Goal: Transaction & Acquisition: Purchase product/service

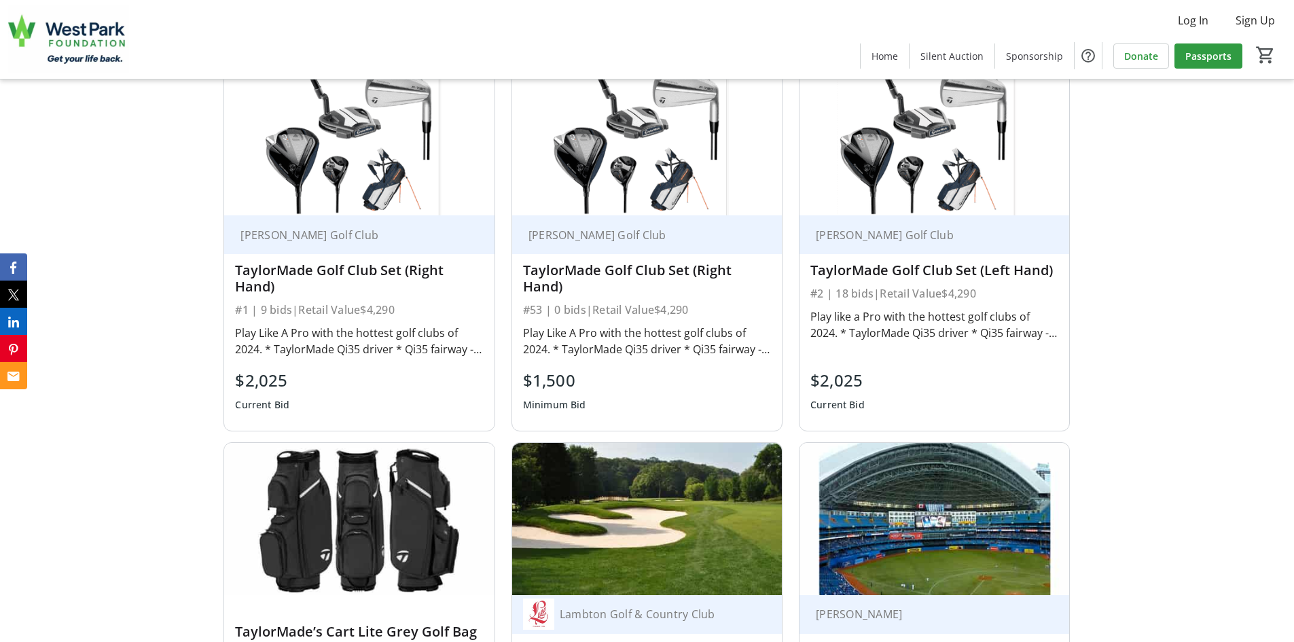
scroll to position [1563, 0]
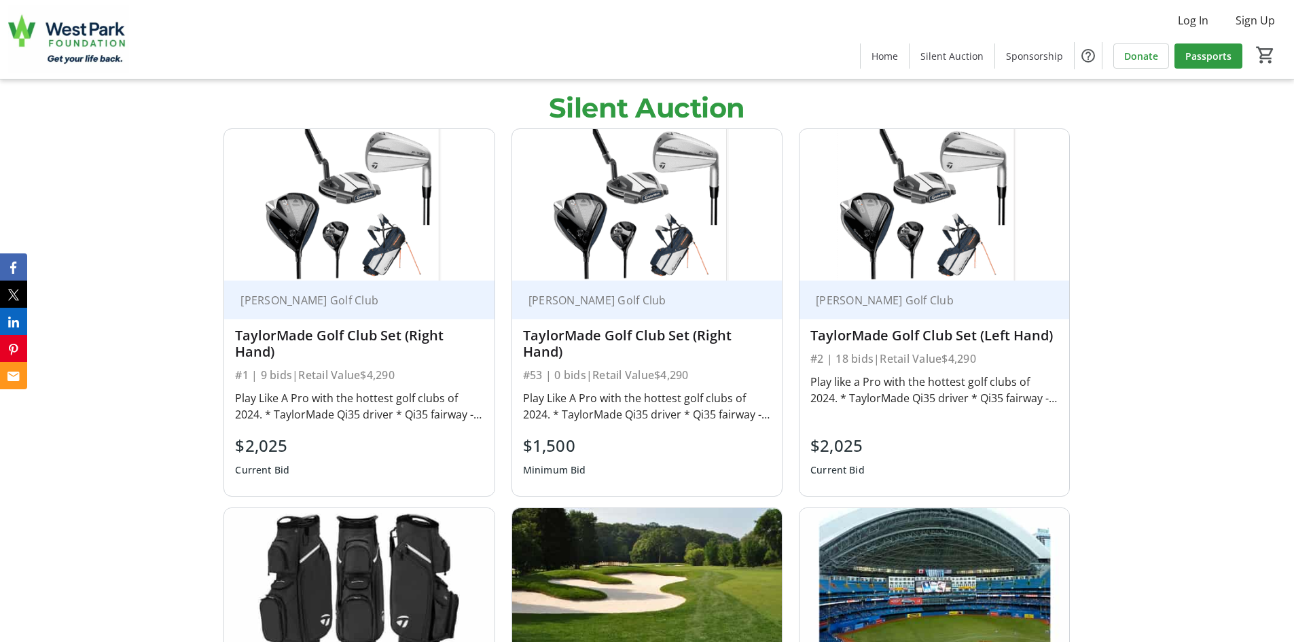
click at [925, 349] on div "#2 | 18 bids | Retail Value $4,290" at bounding box center [935, 358] width 248 height 19
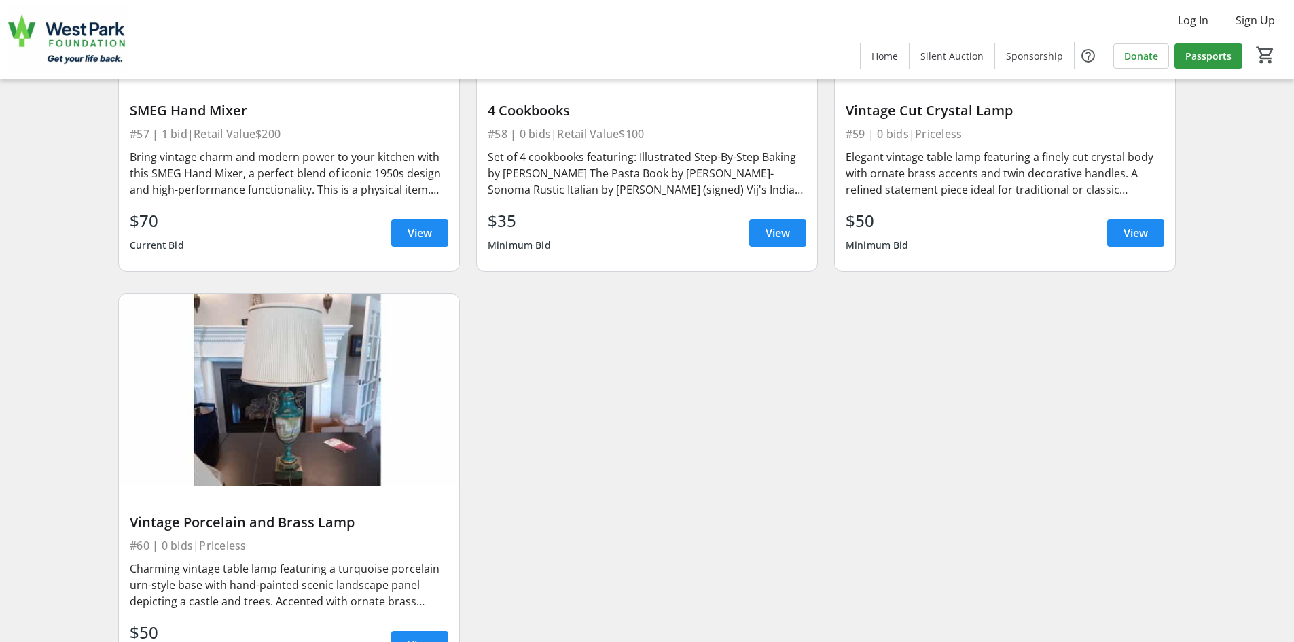
scroll to position [8151, 0]
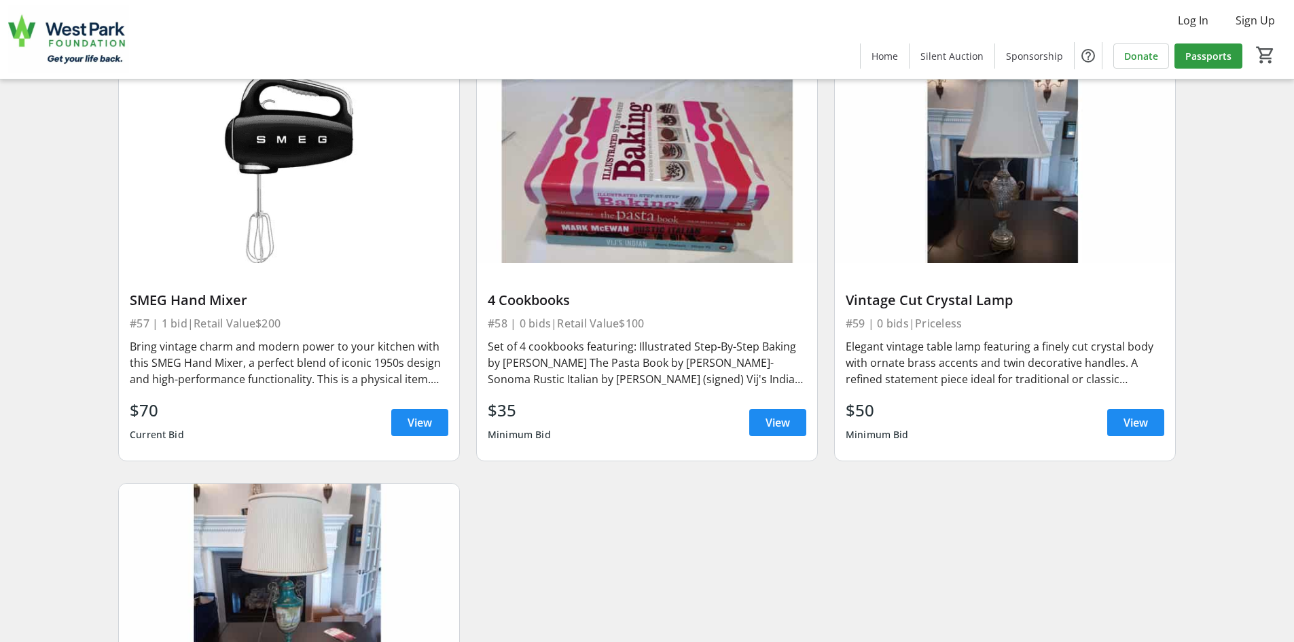
click at [319, 207] on img at bounding box center [289, 168] width 340 height 192
click at [412, 427] on span "View" at bounding box center [420, 422] width 24 height 16
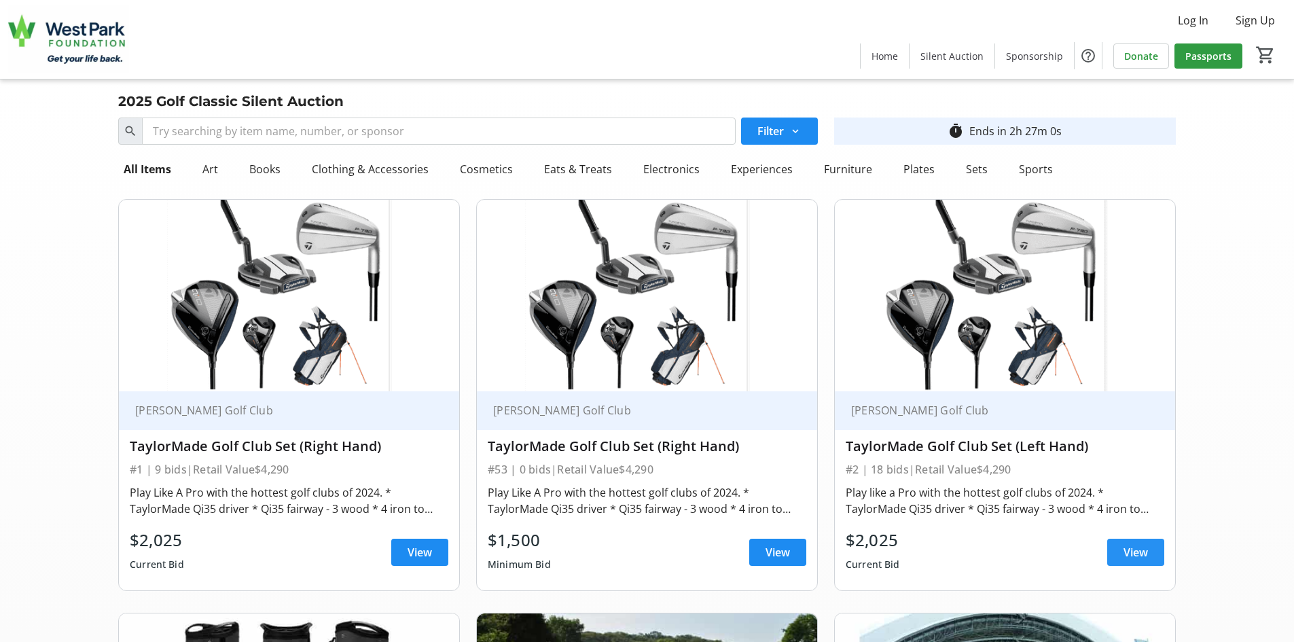
click at [1133, 544] on span "View" at bounding box center [1136, 552] width 24 height 16
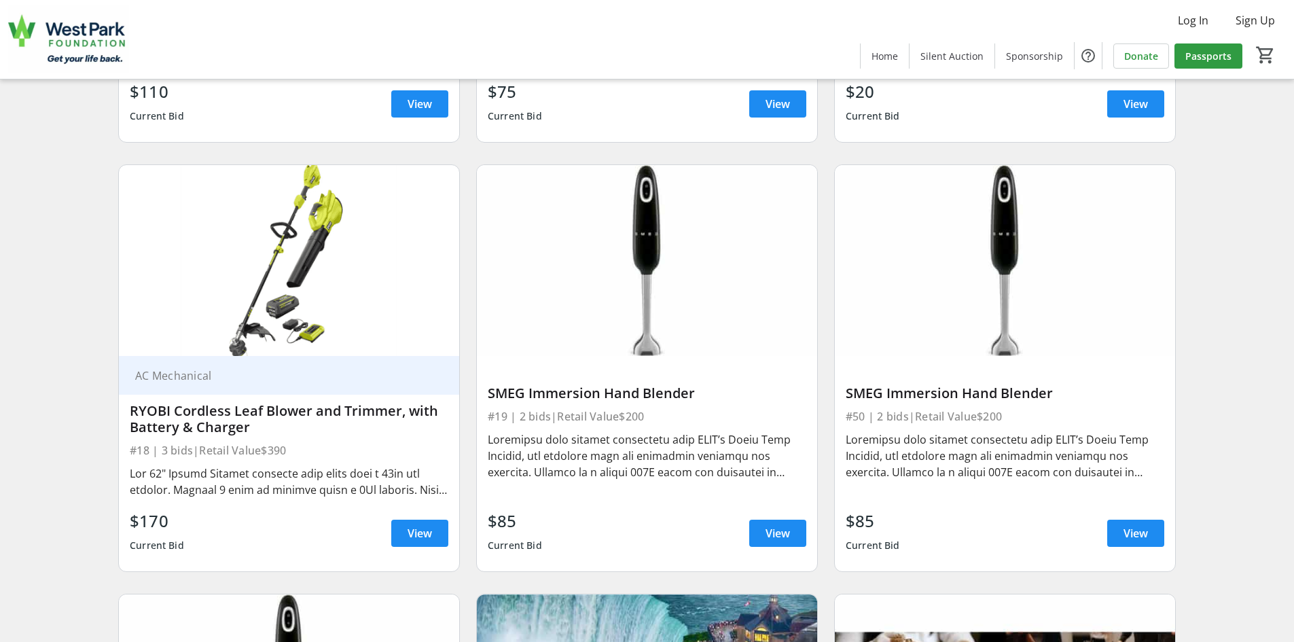
scroll to position [2650, 0]
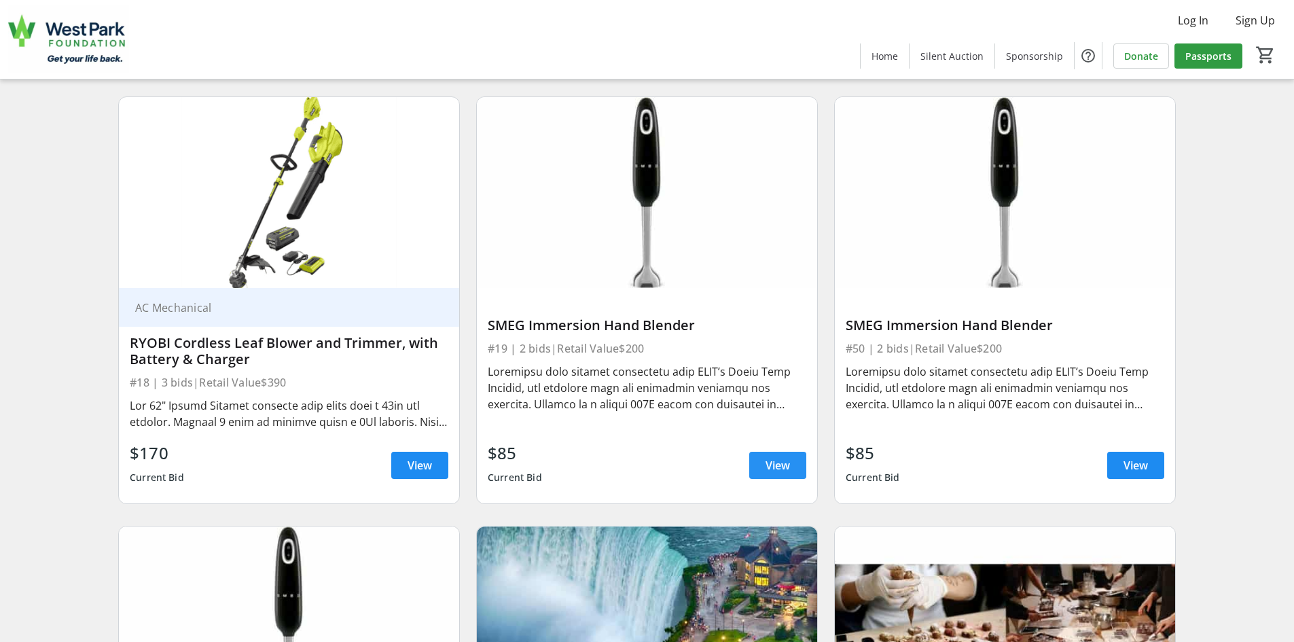
click at [772, 472] on span "View" at bounding box center [778, 465] width 24 height 16
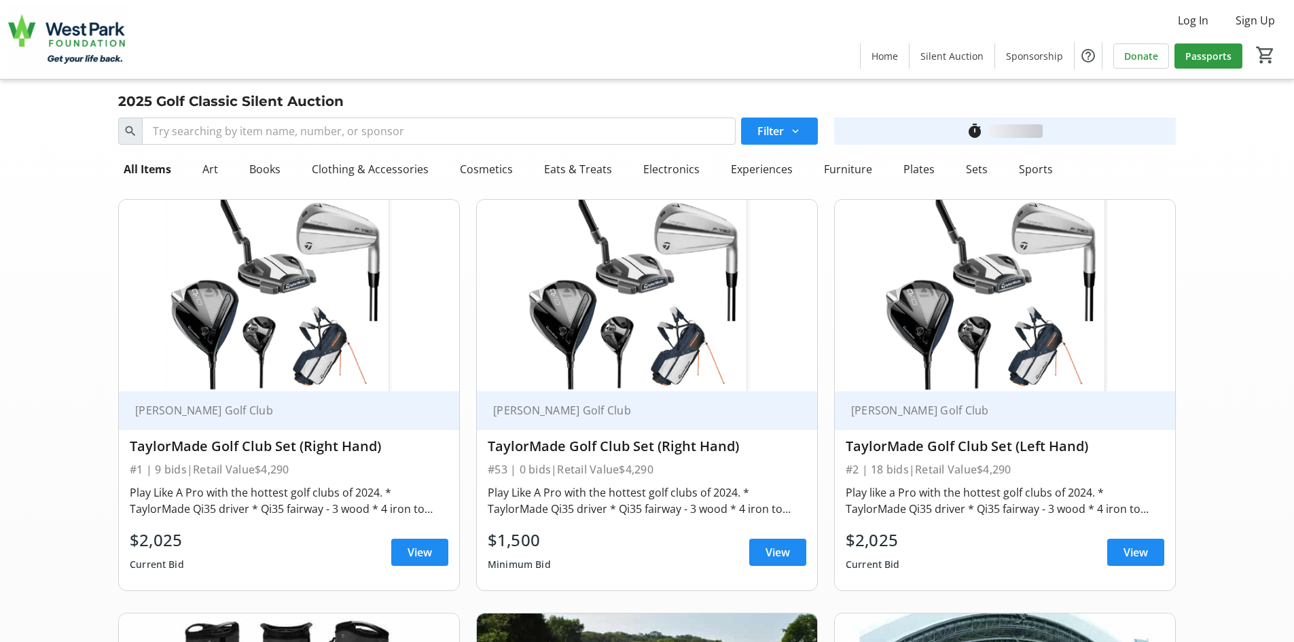
scroll to position [2650, 0]
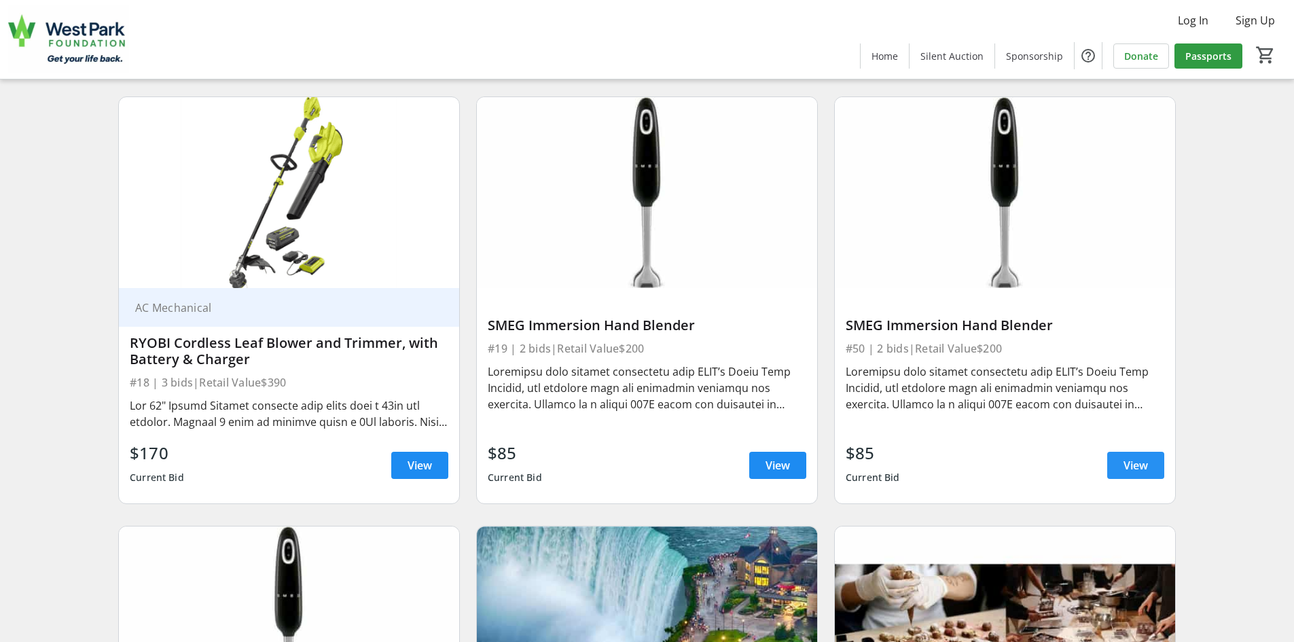
click at [1134, 472] on span "View" at bounding box center [1136, 465] width 24 height 16
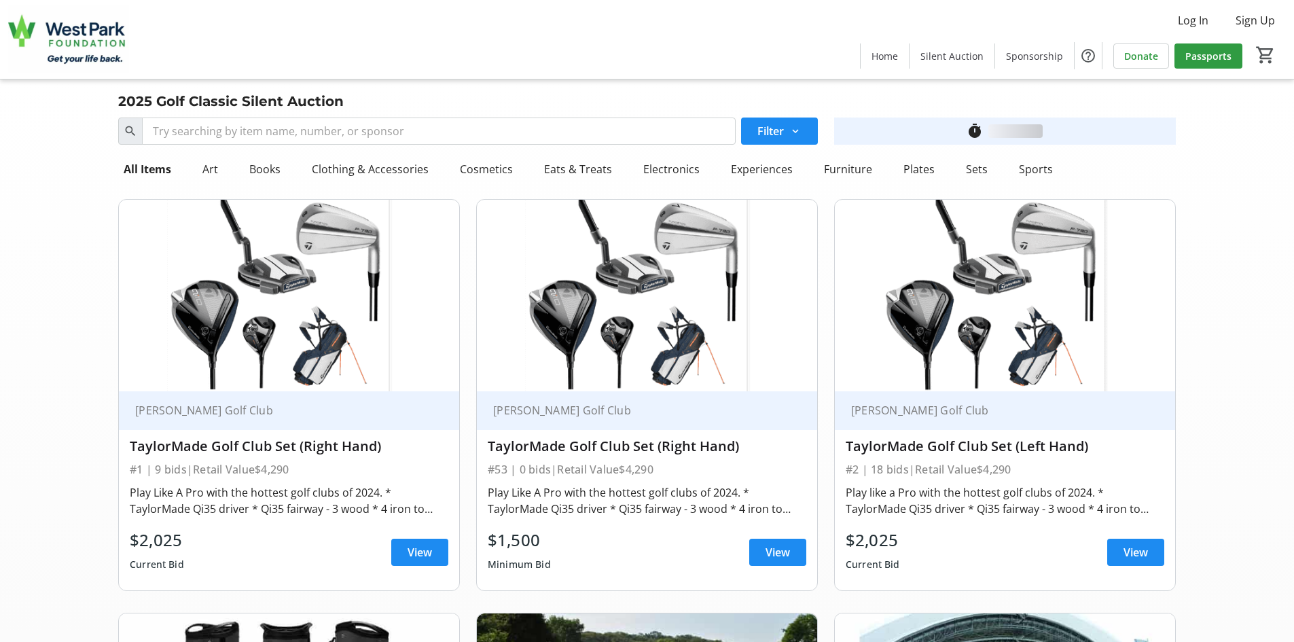
scroll to position [2650, 0]
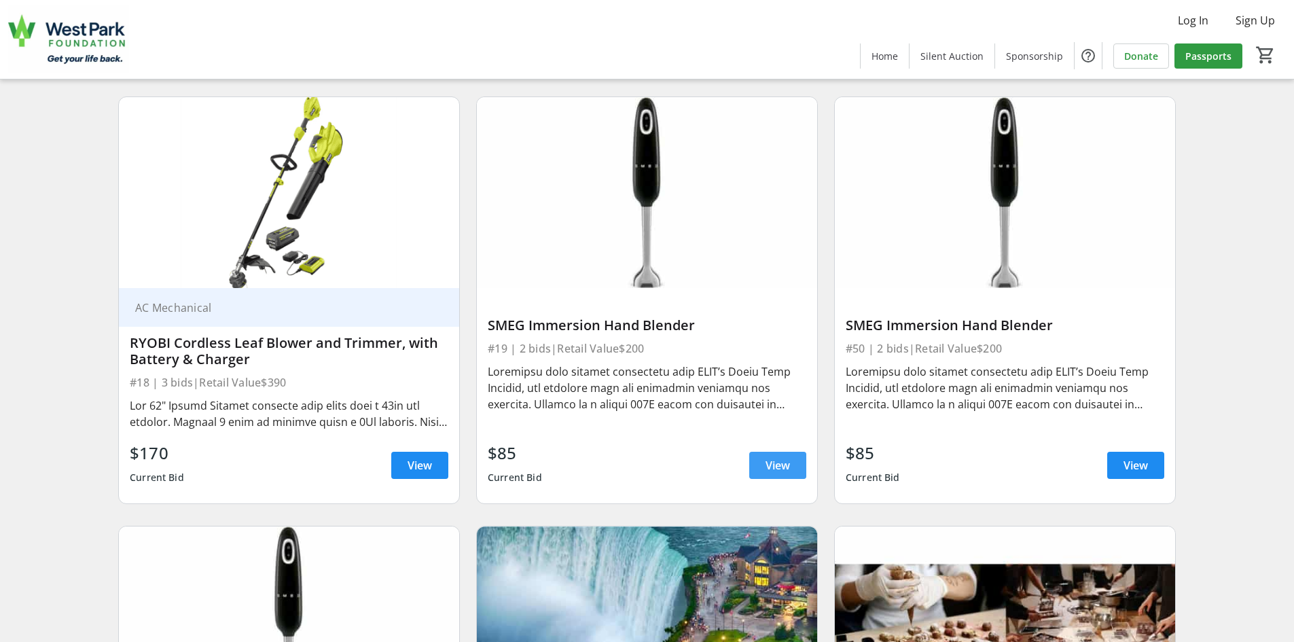
click at [786, 470] on span "View" at bounding box center [778, 465] width 24 height 16
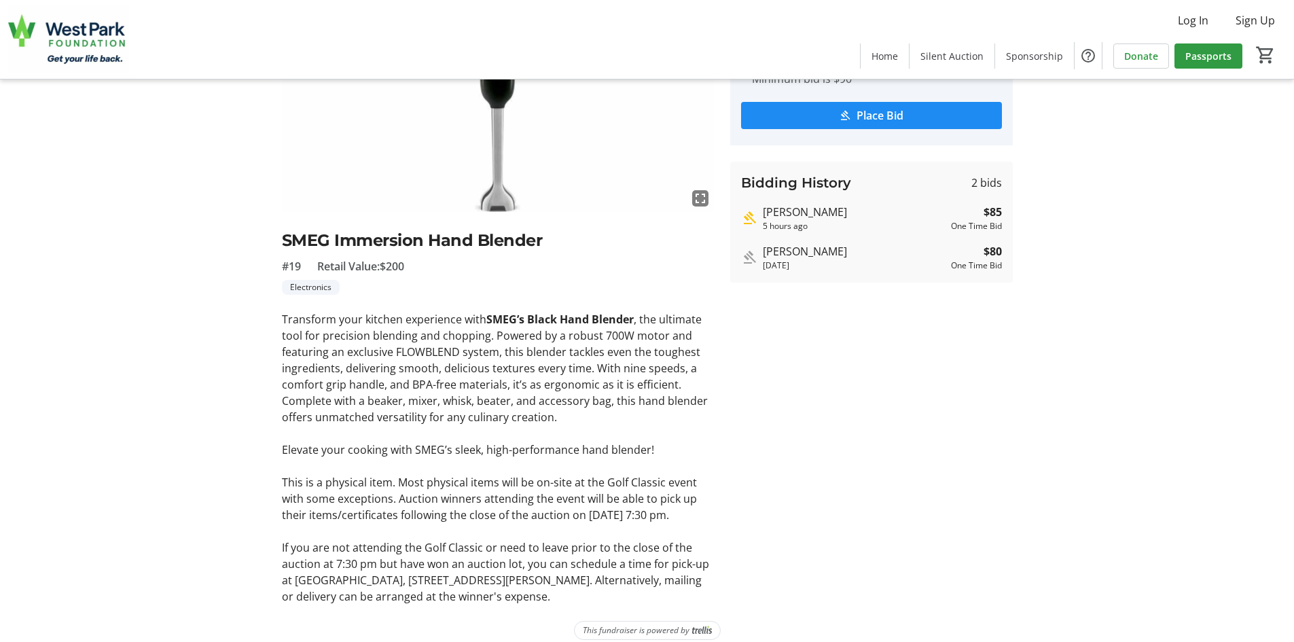
scroll to position [174, 0]
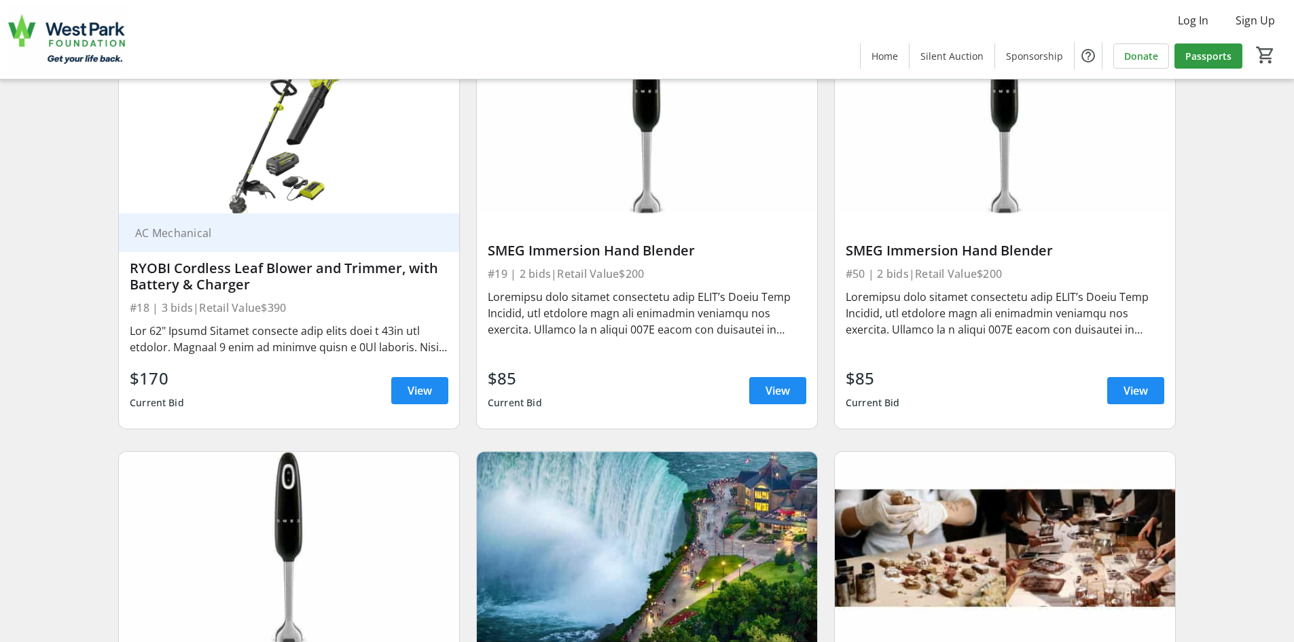
scroll to position [2921, 0]
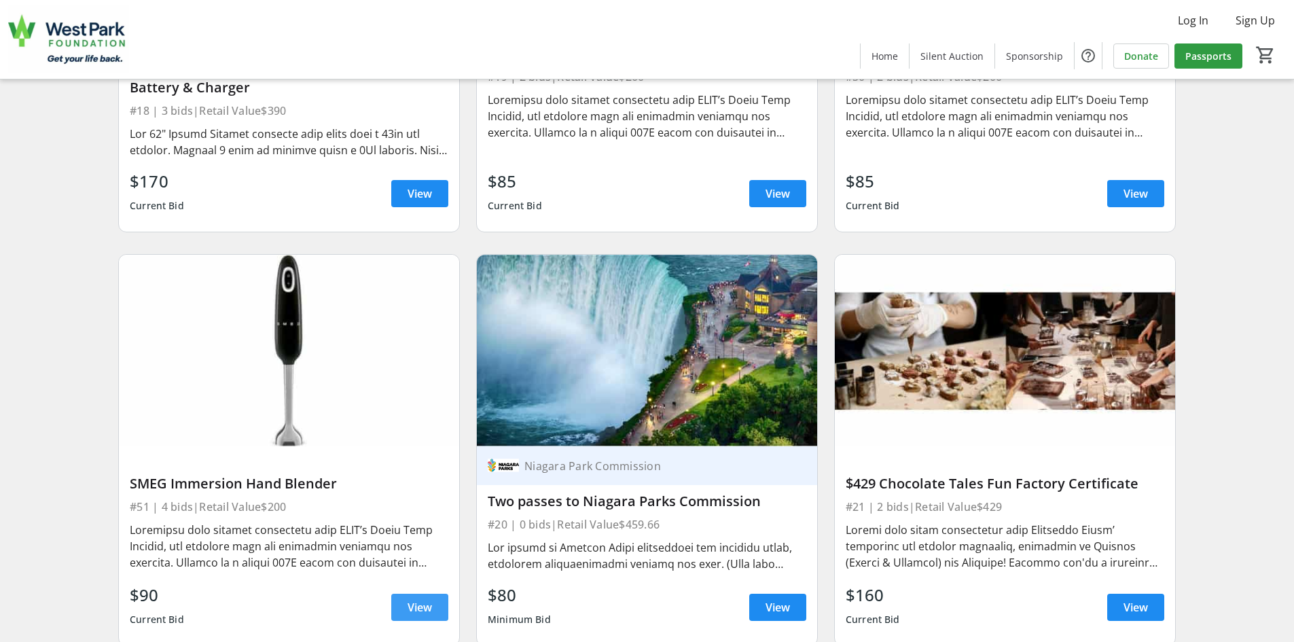
click at [431, 612] on span "View" at bounding box center [420, 607] width 24 height 16
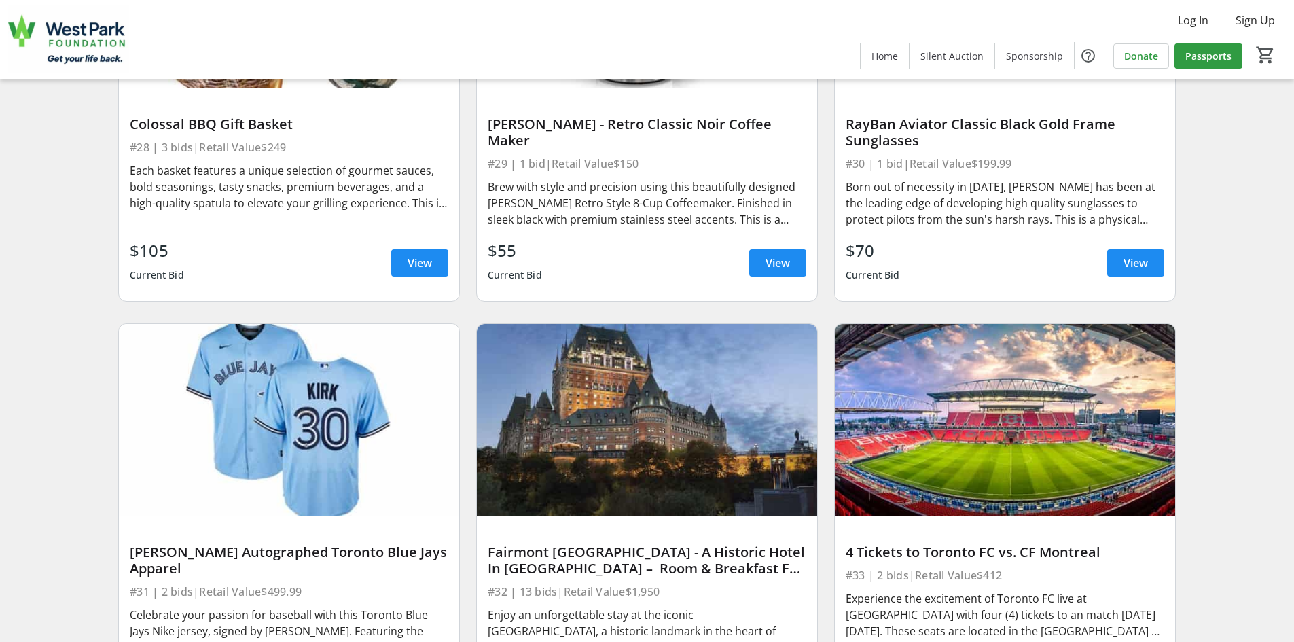
scroll to position [4688, 0]
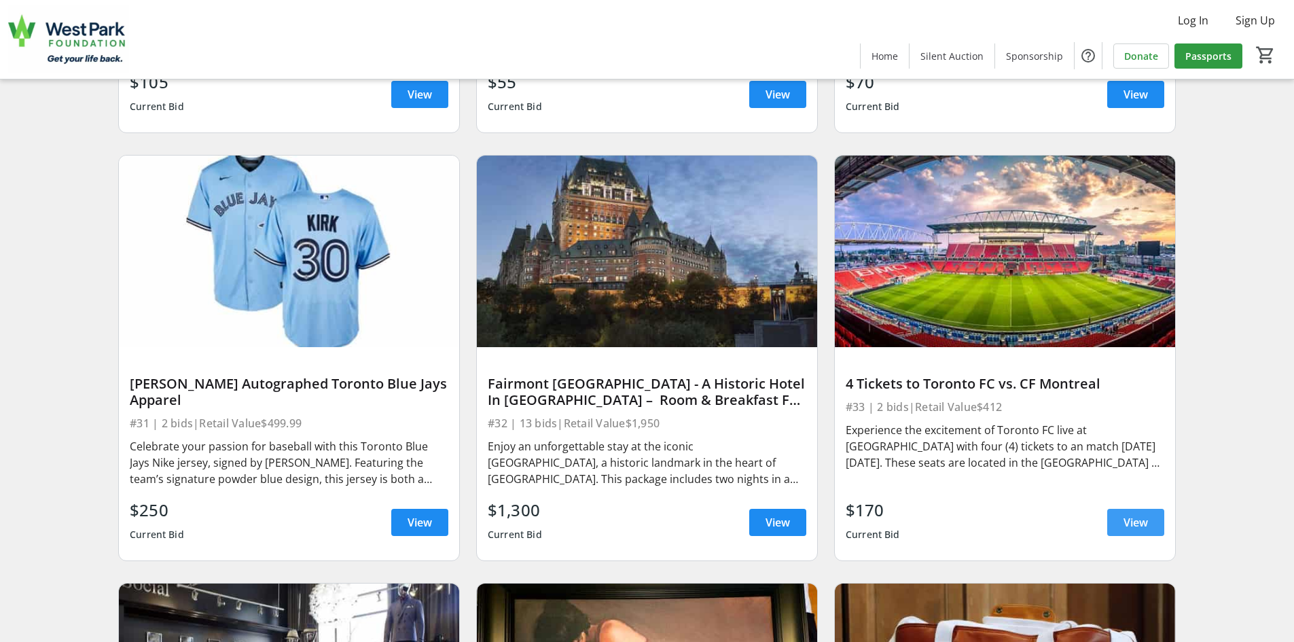
click at [1141, 522] on span "View" at bounding box center [1136, 522] width 24 height 16
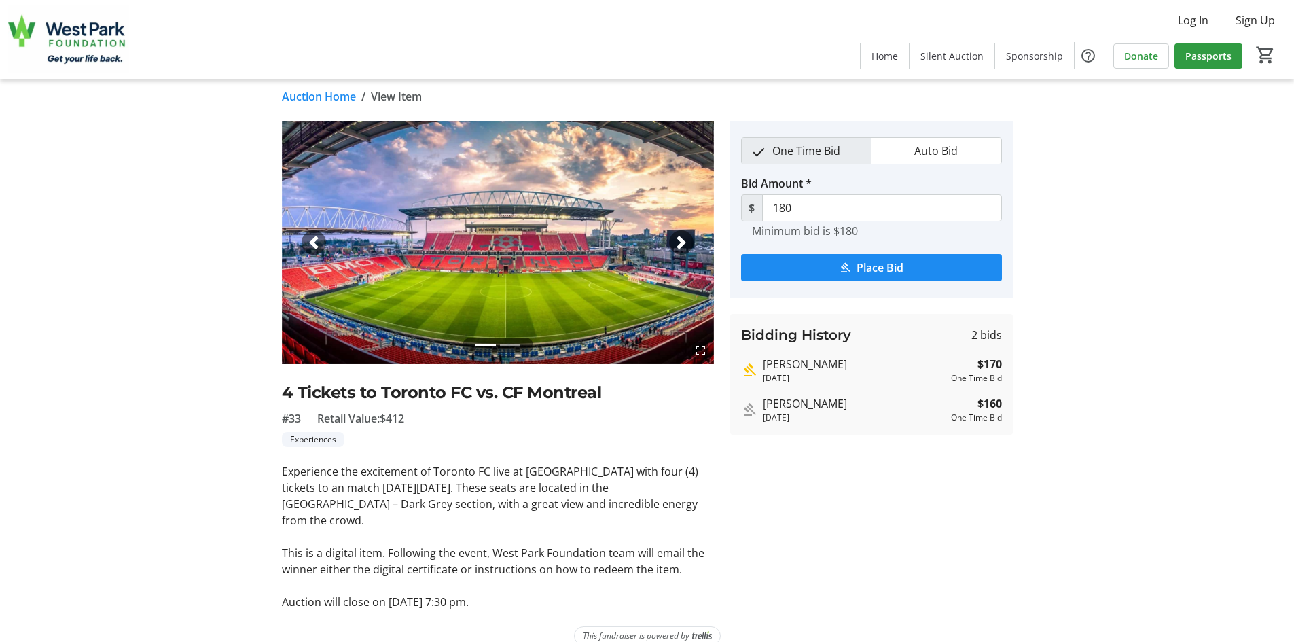
scroll to position [11, 0]
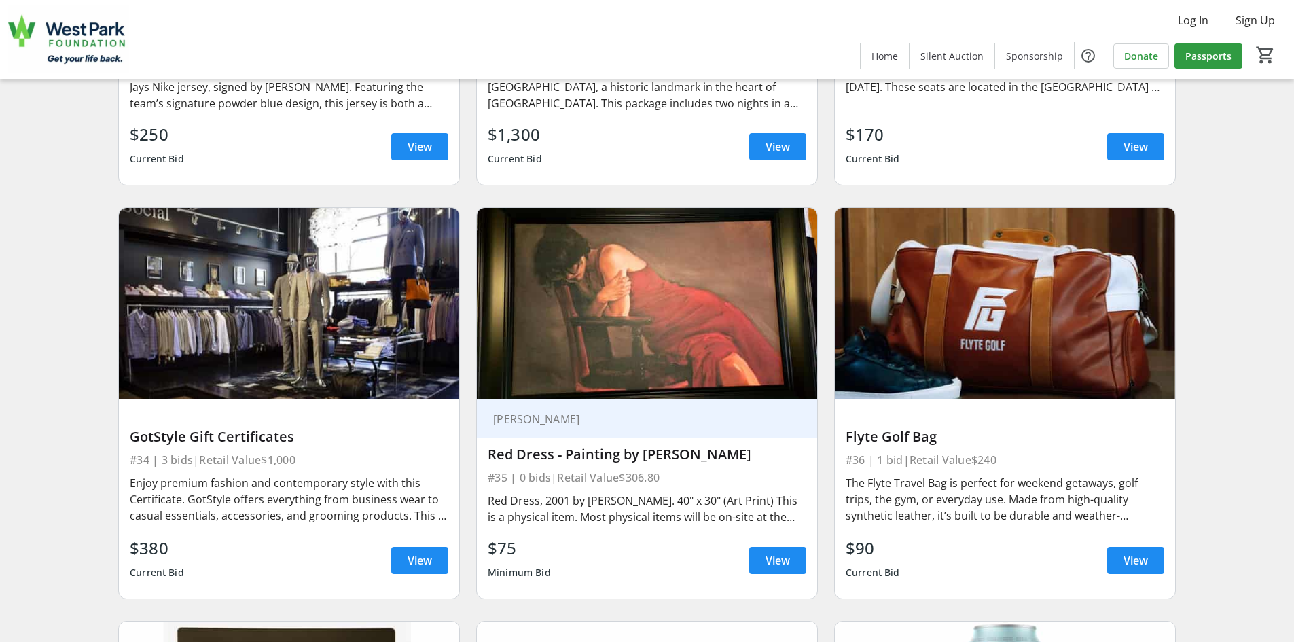
scroll to position [5095, 0]
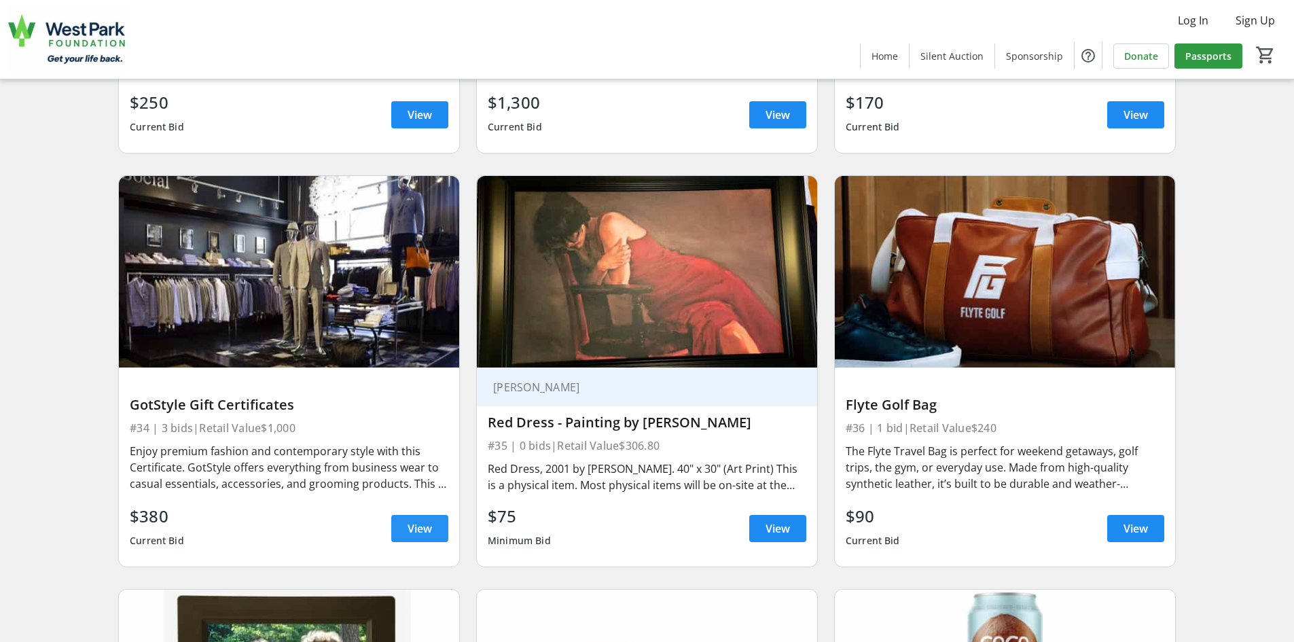
click at [425, 528] on span "View" at bounding box center [420, 528] width 24 height 16
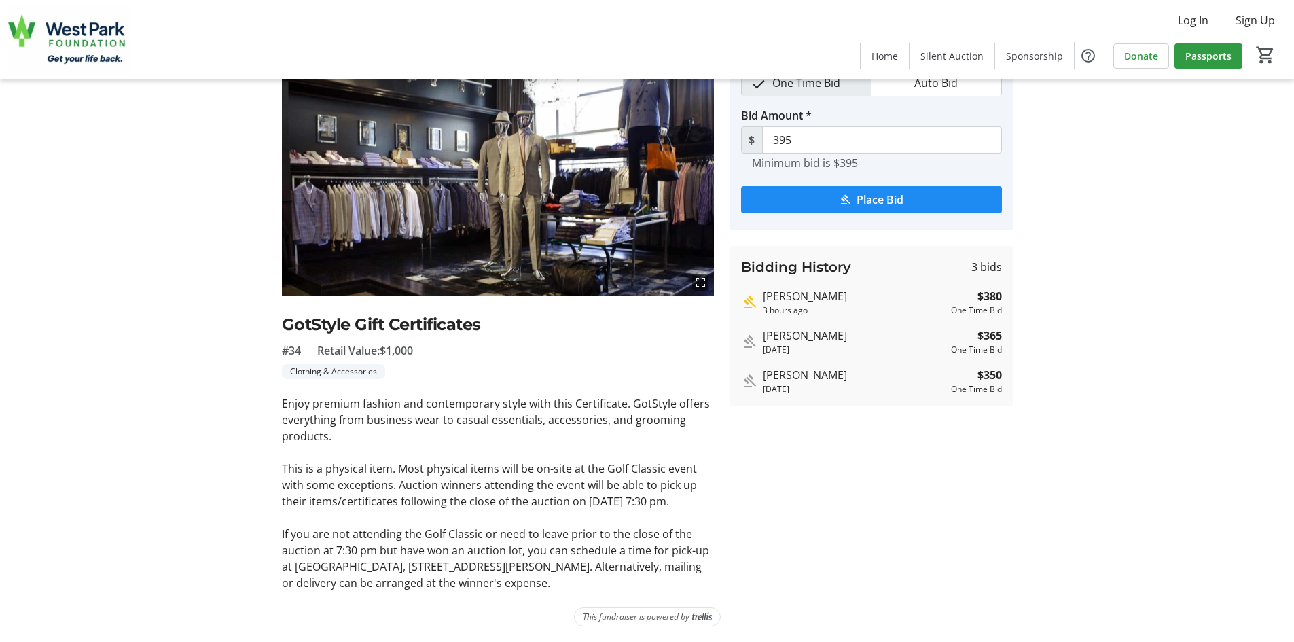
scroll to position [76, 0]
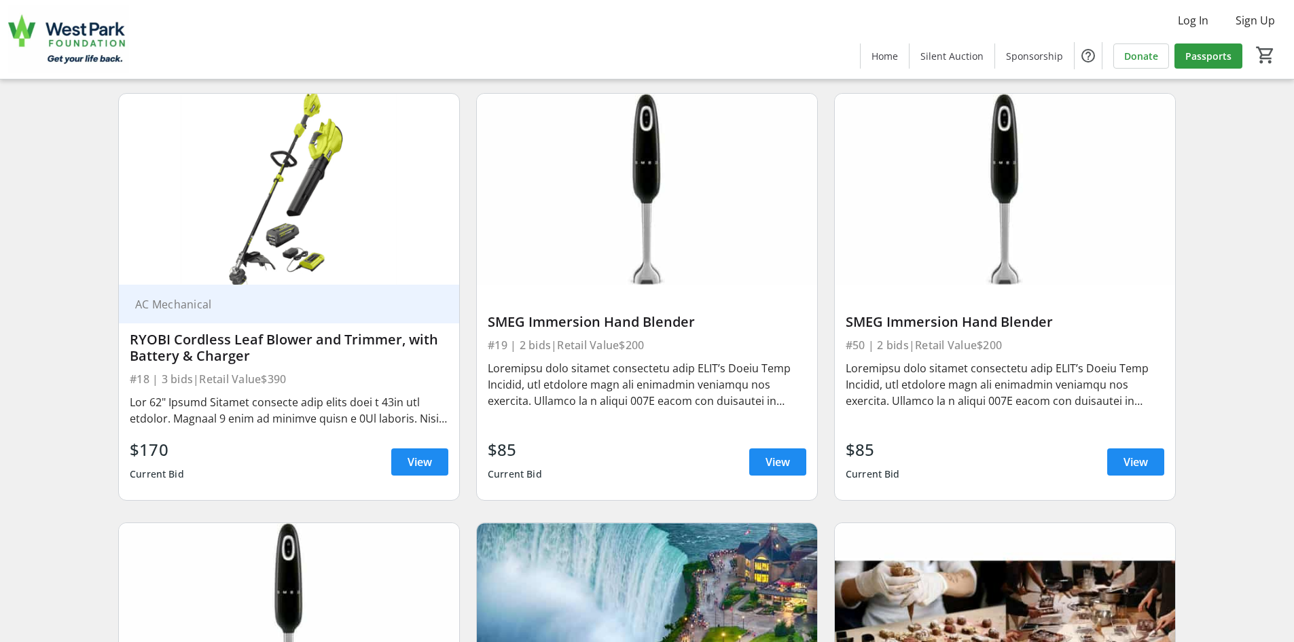
scroll to position [2648, 0]
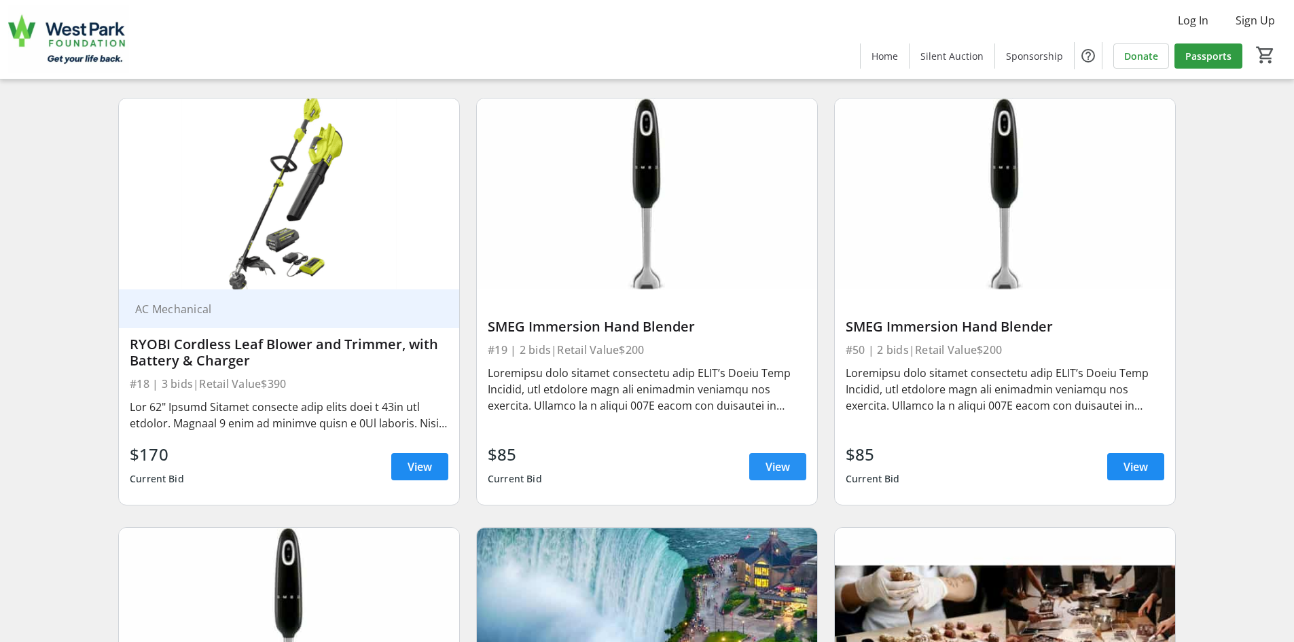
click at [770, 461] on span "View" at bounding box center [778, 467] width 24 height 16
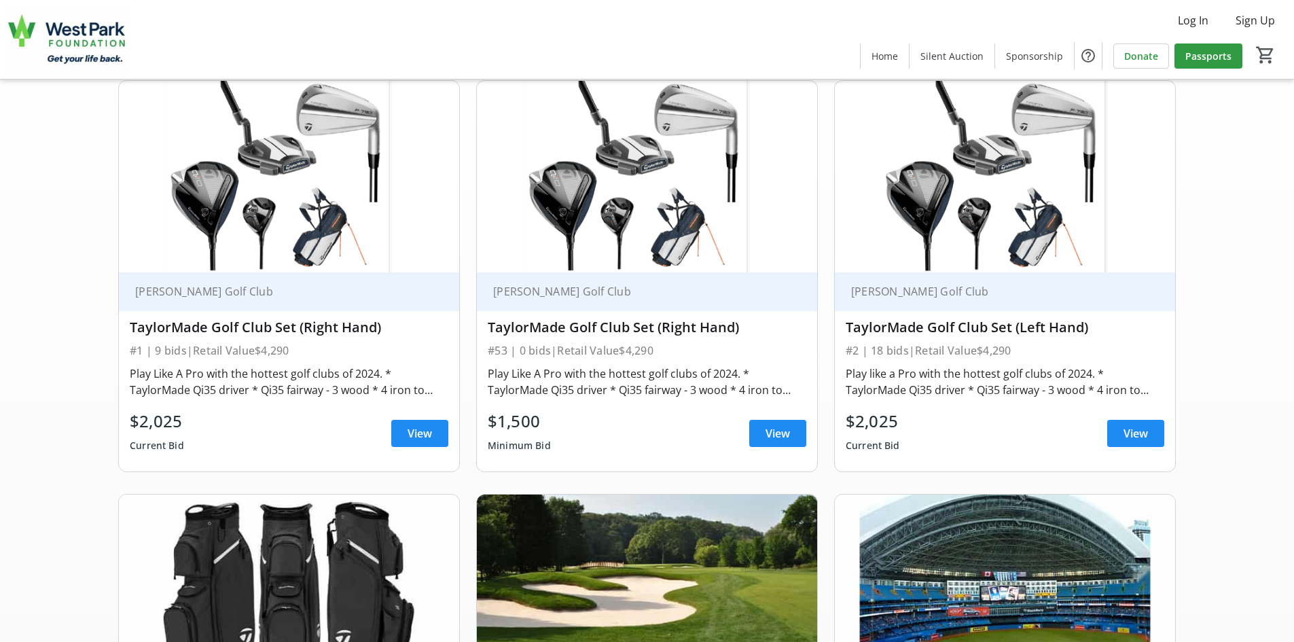
scroll to position [67, 0]
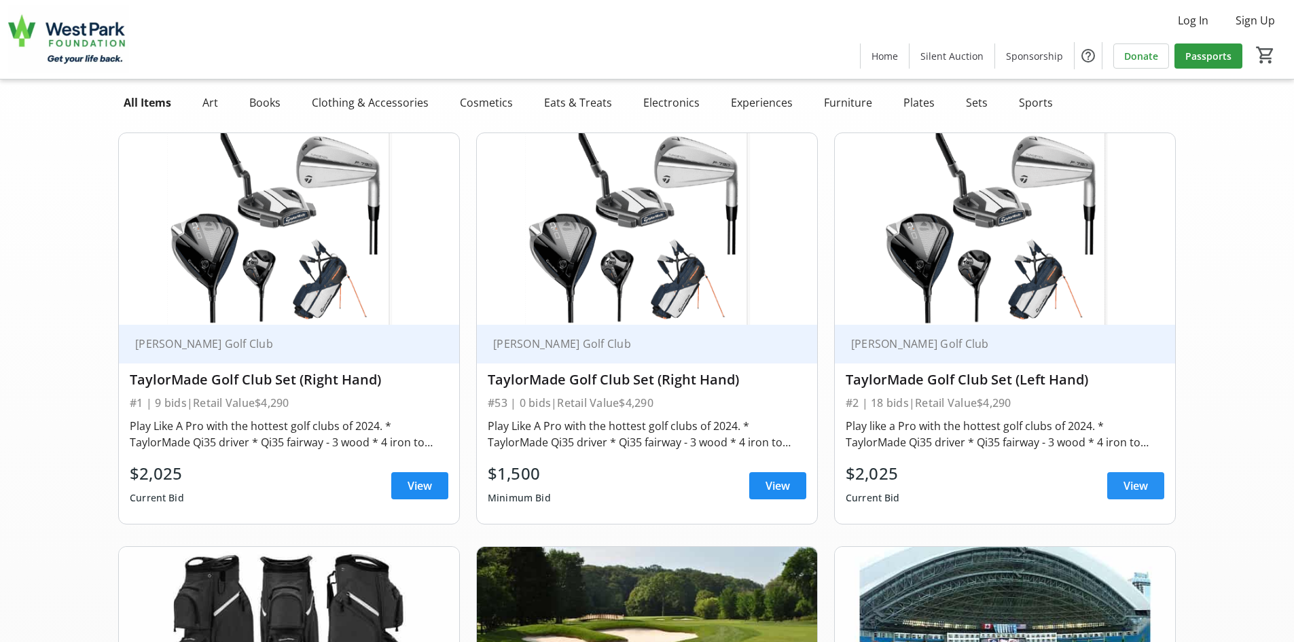
click at [1138, 490] on span "View" at bounding box center [1136, 486] width 24 height 16
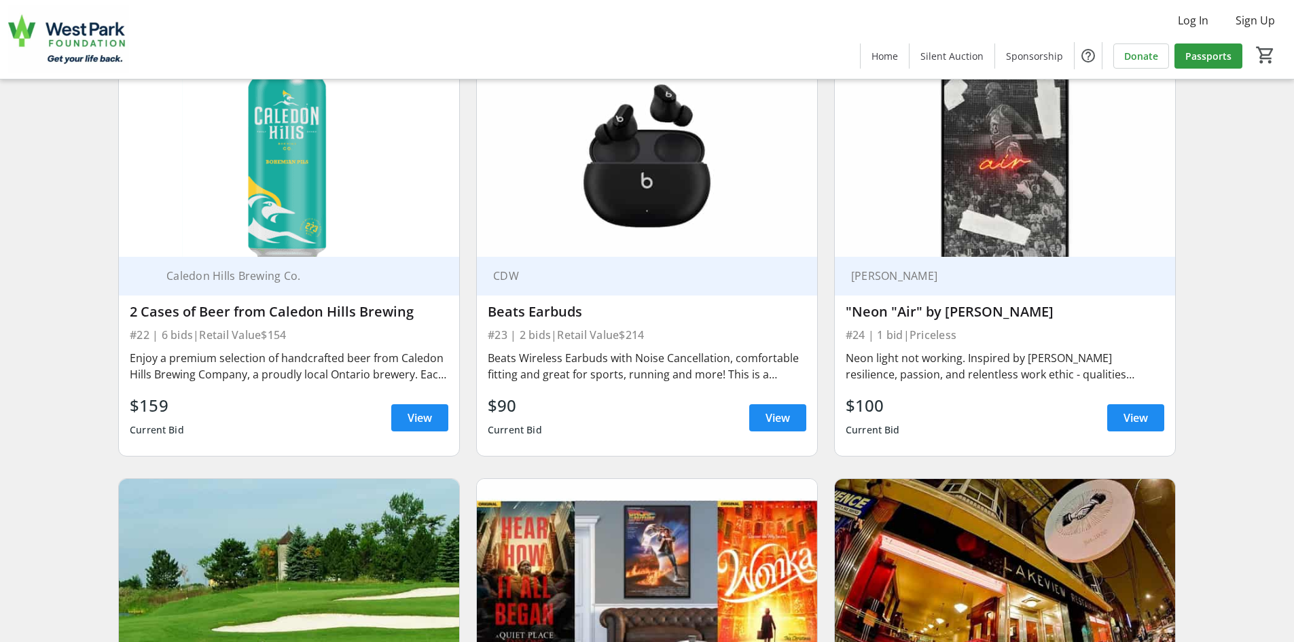
scroll to position [3533, 0]
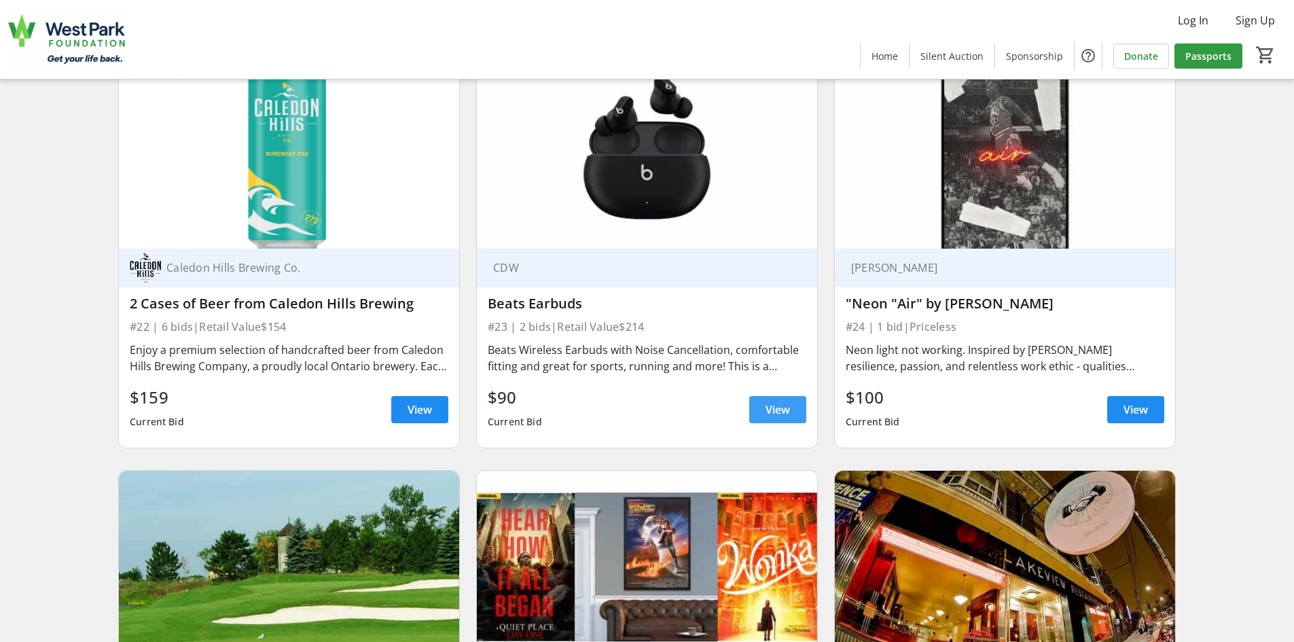
click at [790, 413] on span at bounding box center [777, 409] width 57 height 33
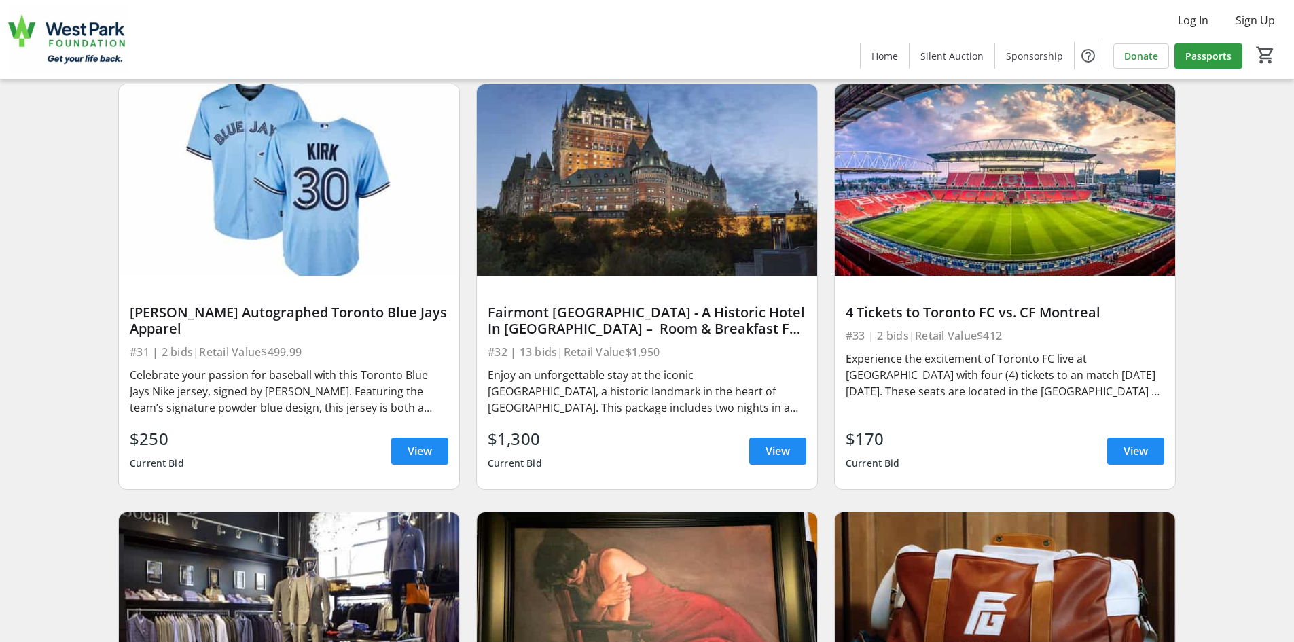
scroll to position [4756, 0]
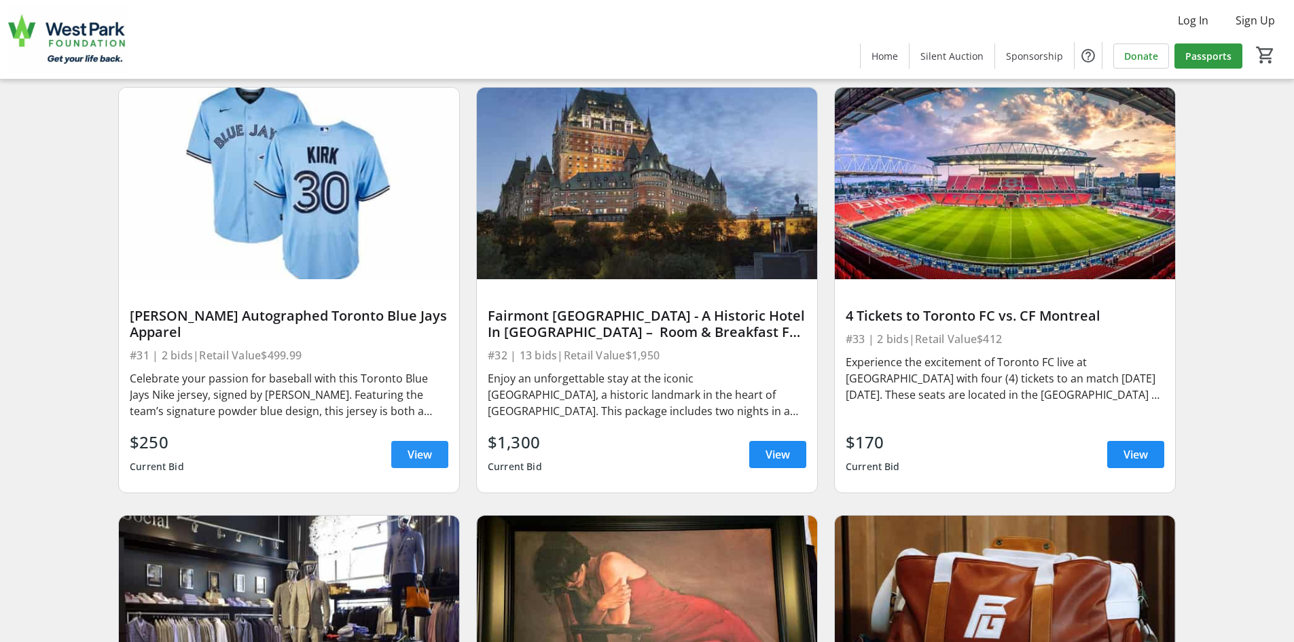
click at [402, 454] on span at bounding box center [419, 454] width 57 height 33
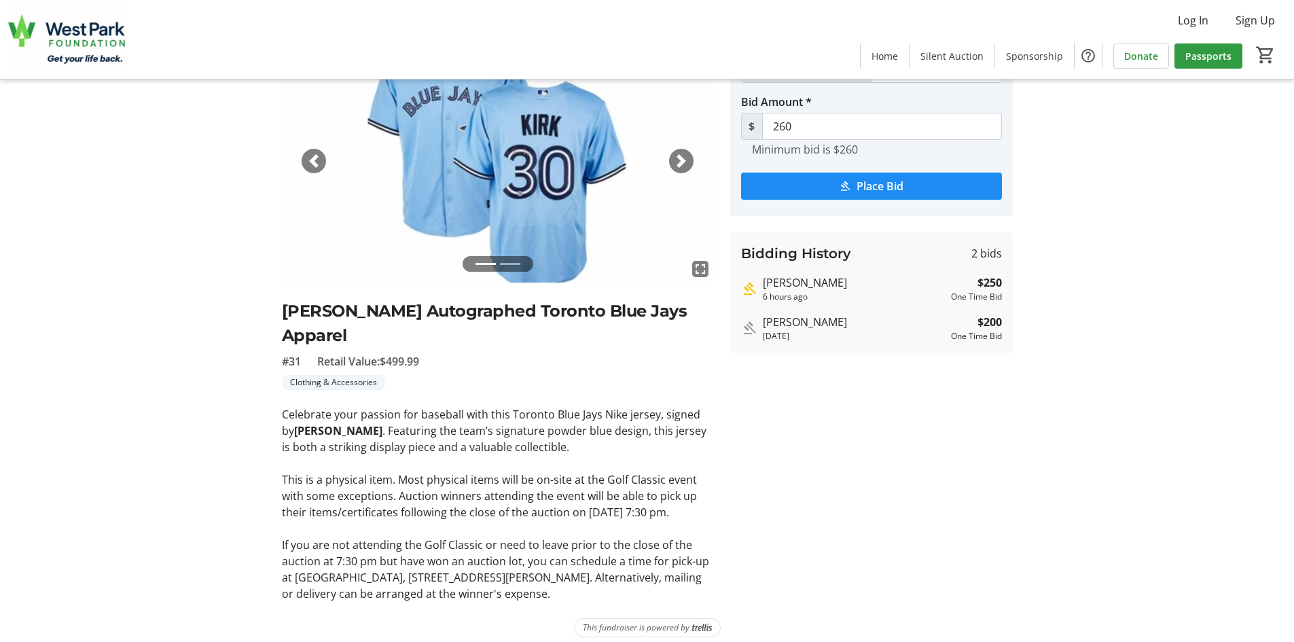
scroll to position [101, 0]
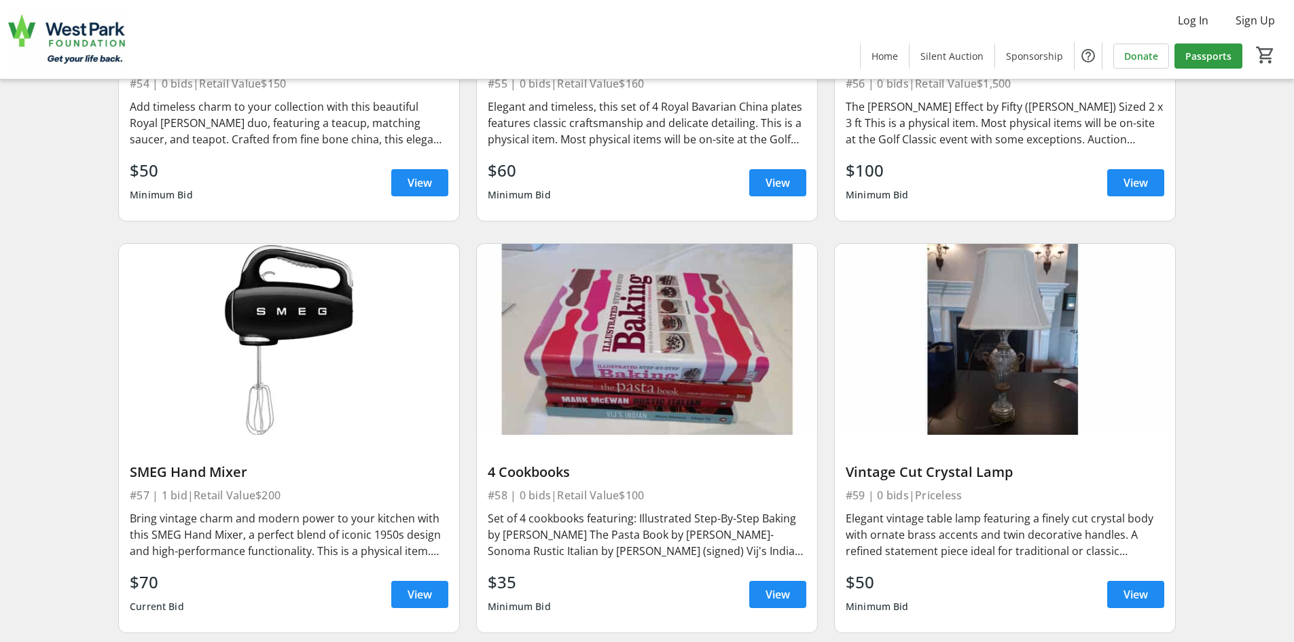
scroll to position [8017, 0]
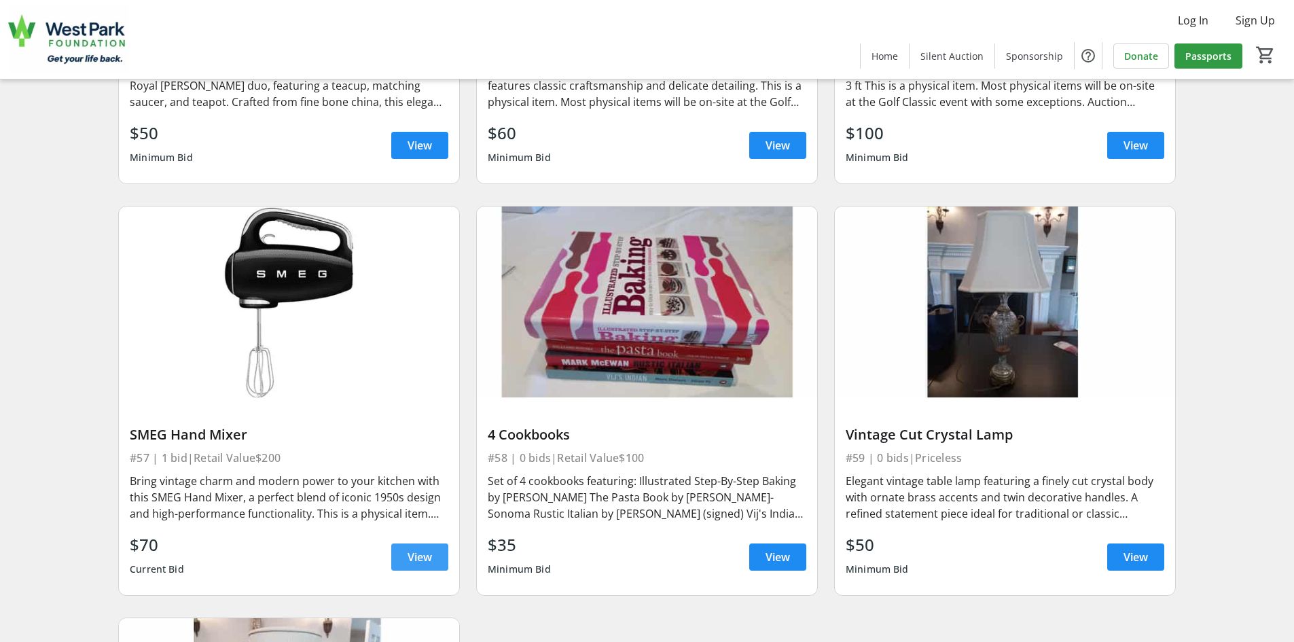
click at [433, 552] on span at bounding box center [419, 557] width 57 height 33
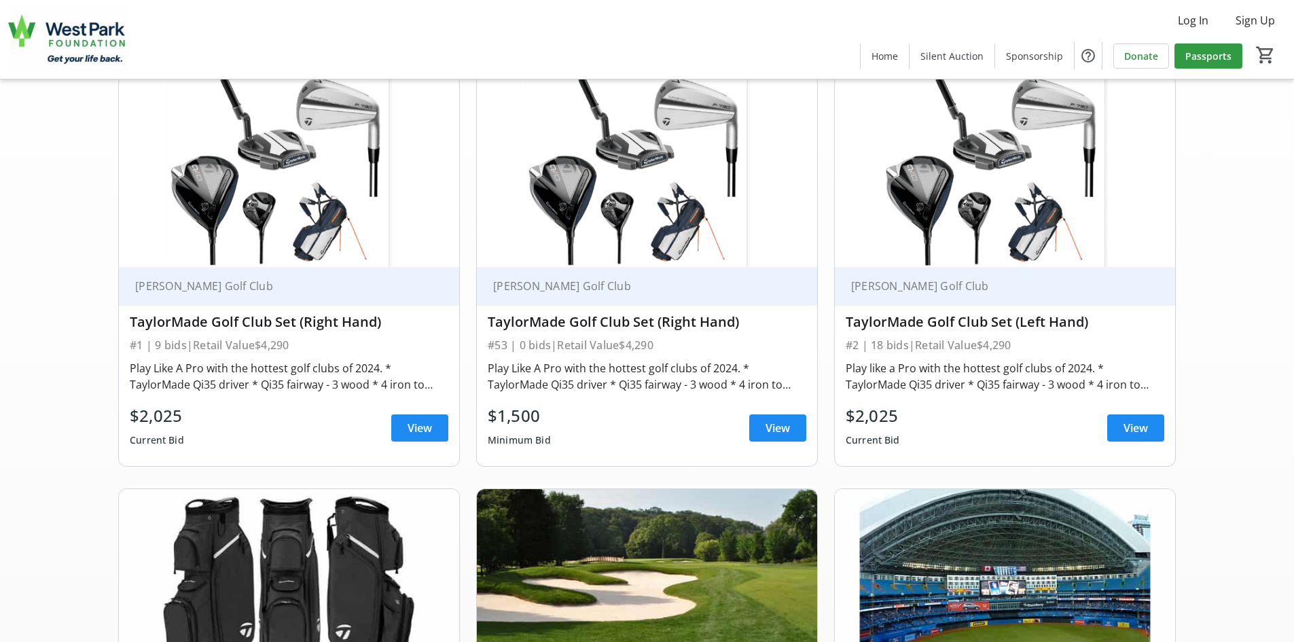
scroll to position [136, 0]
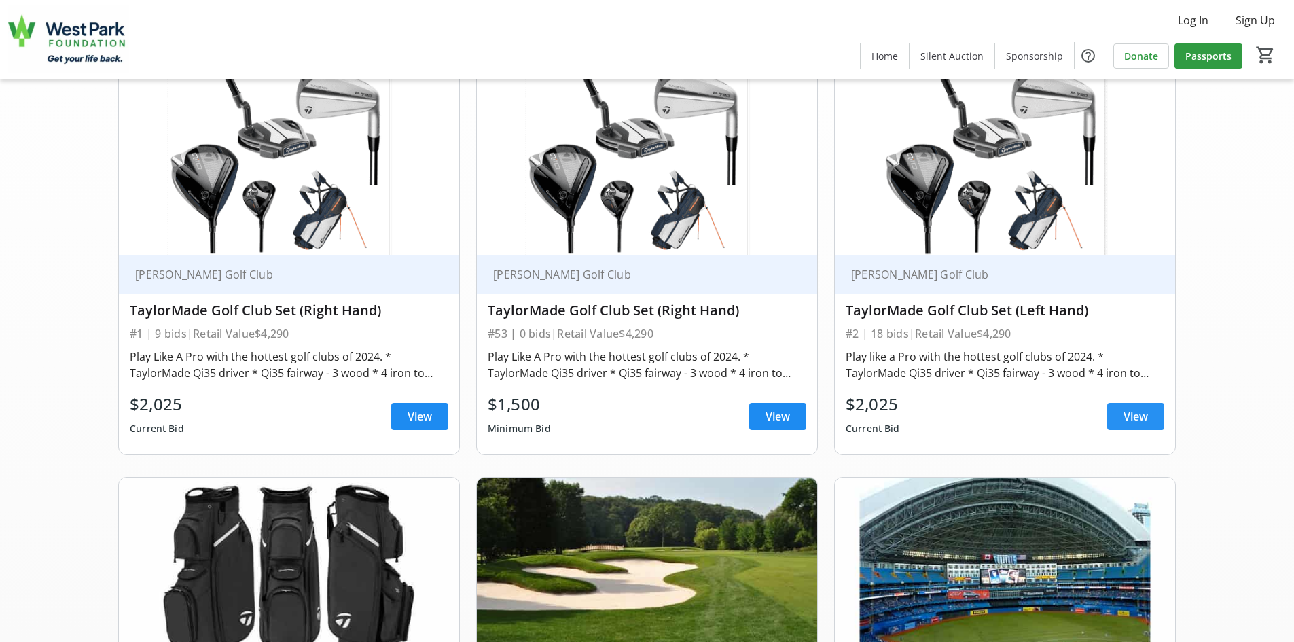
click at [1131, 414] on span "View" at bounding box center [1136, 416] width 24 height 16
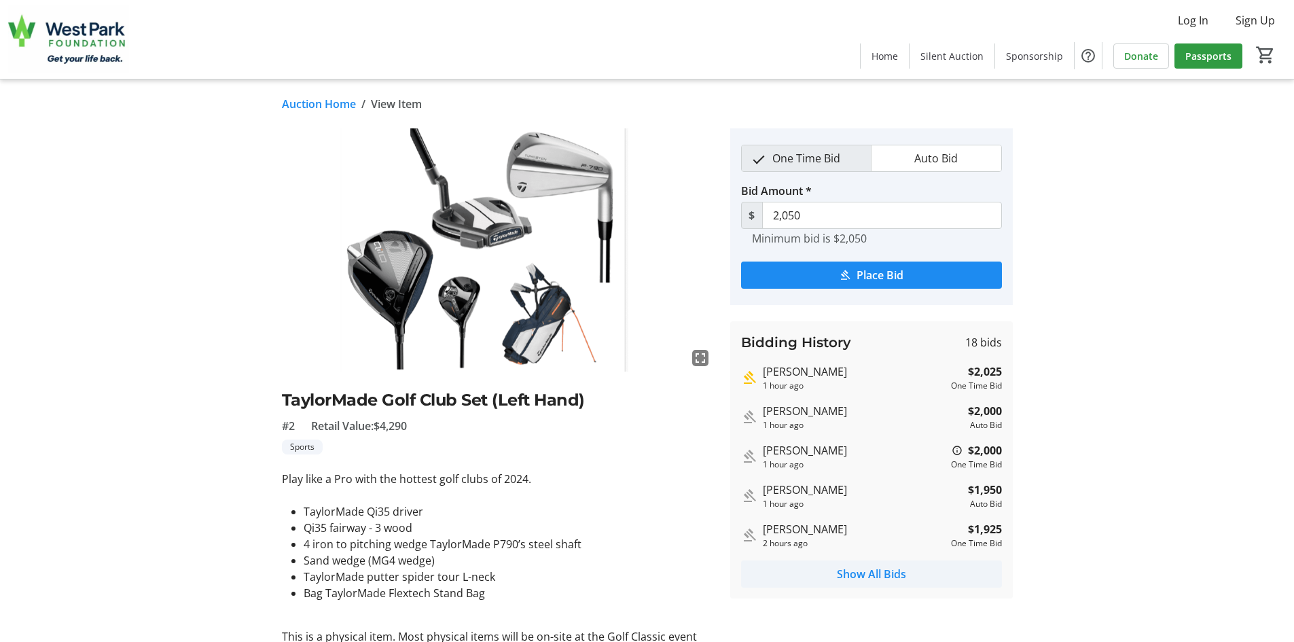
click at [864, 577] on span "Show All Bids" at bounding box center [871, 574] width 69 height 16
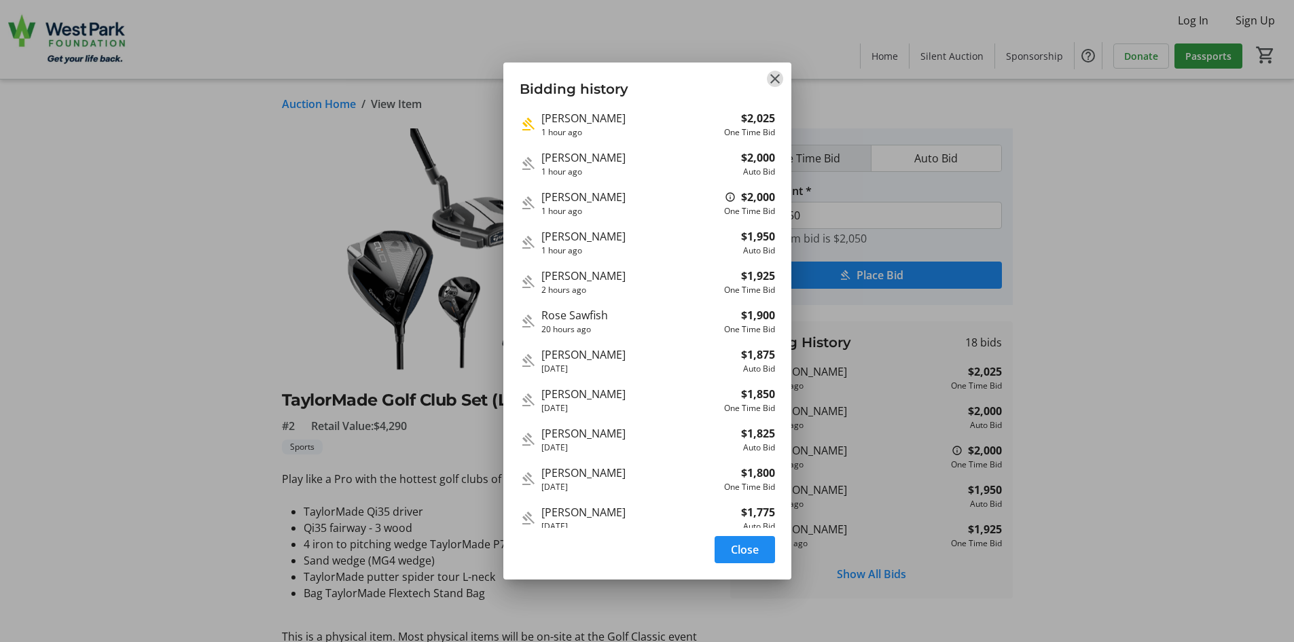
click at [774, 82] on mat-icon "Close" at bounding box center [775, 79] width 16 height 16
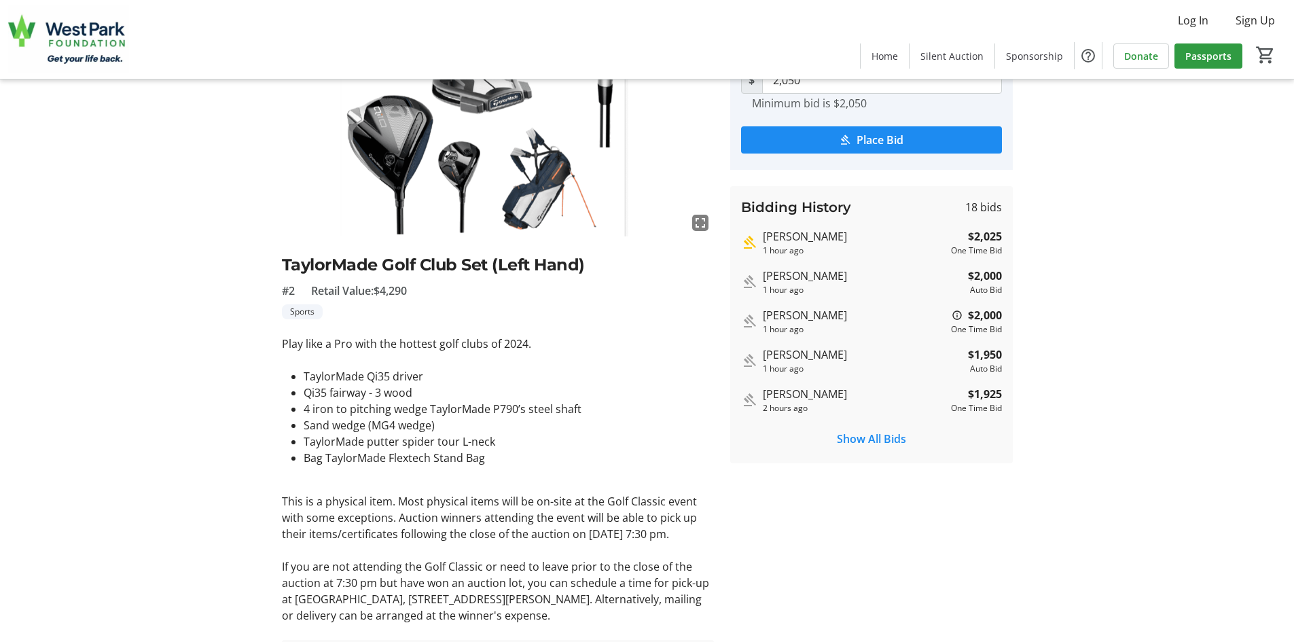
scroll to position [136, 0]
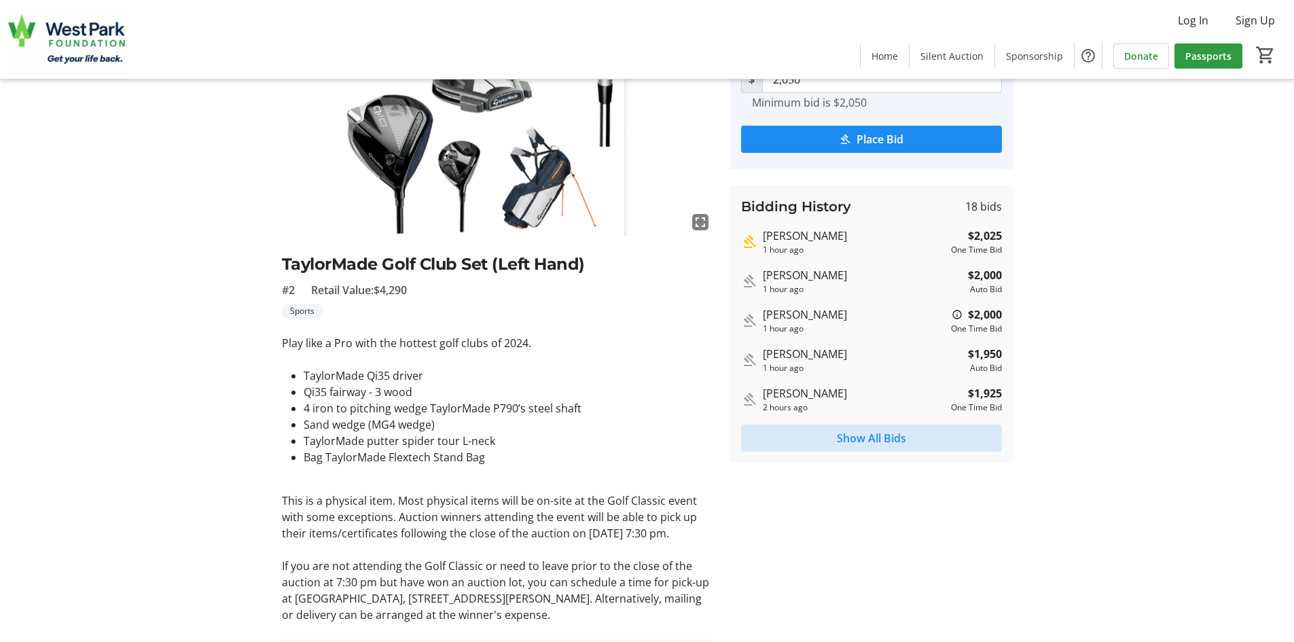
click at [878, 438] on span "Show All Bids" at bounding box center [871, 438] width 69 height 16
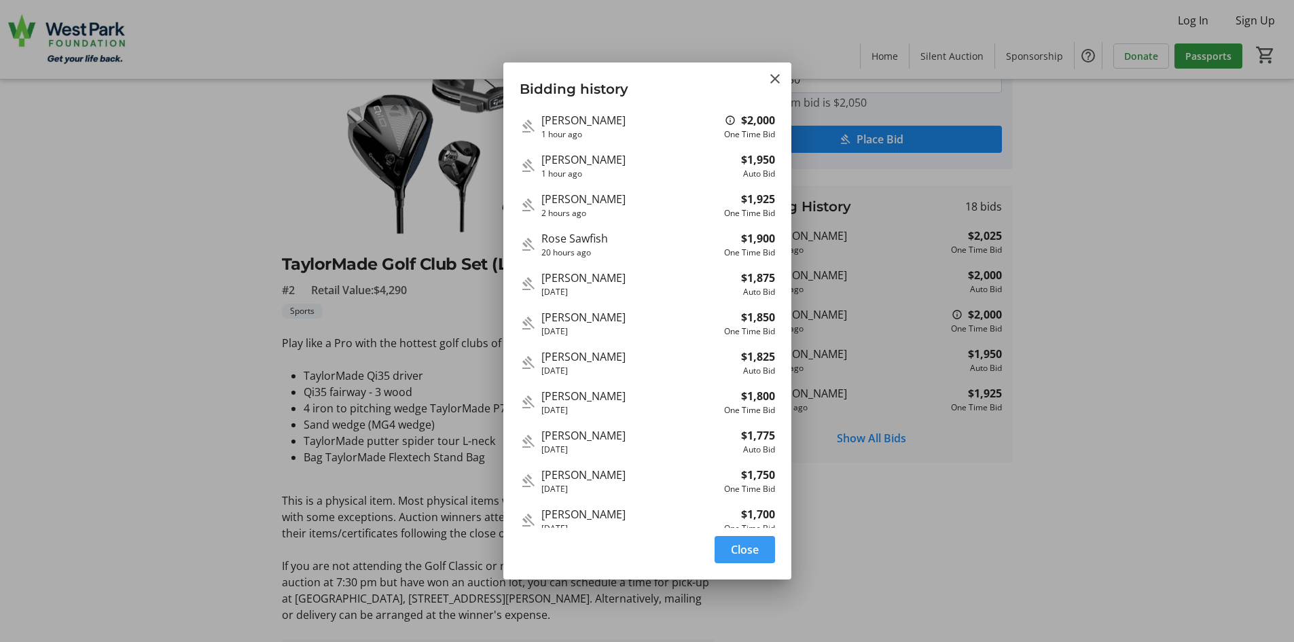
scroll to position [0, 0]
click at [772, 77] on mat-icon "Close" at bounding box center [775, 79] width 16 height 16
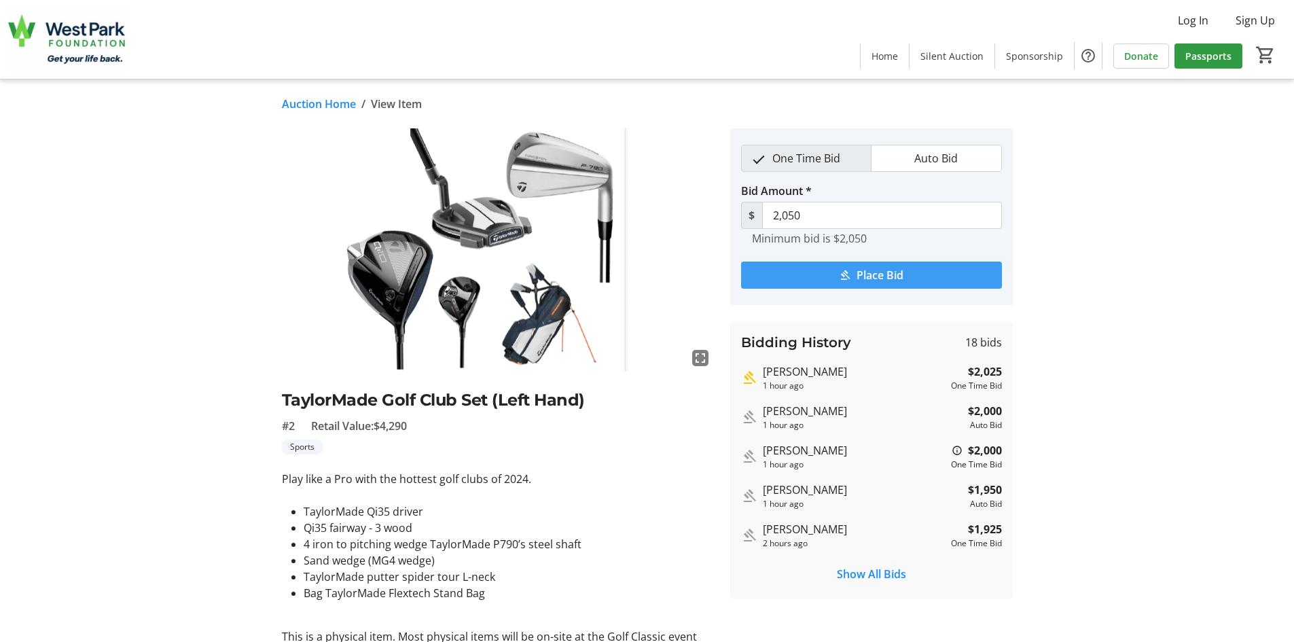
click at [868, 276] on span "Place Bid" at bounding box center [880, 275] width 47 height 16
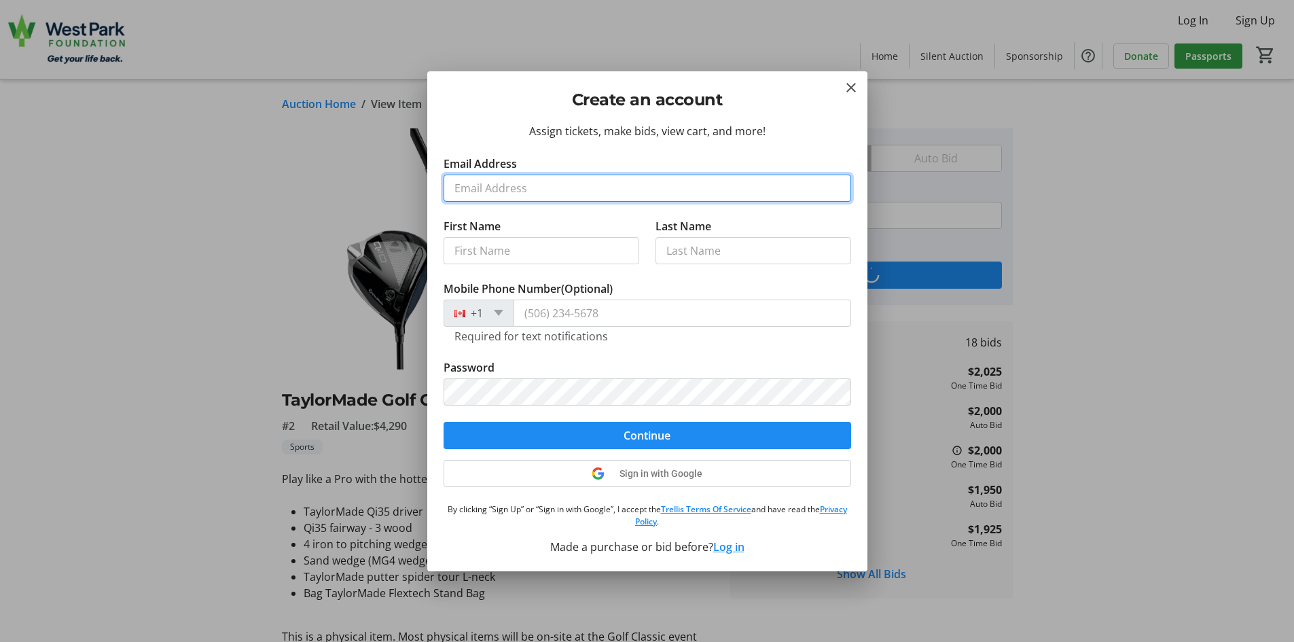
click at [497, 189] on input "Email Address" at bounding box center [648, 188] width 408 height 27
type input "c"
type input "[EMAIL_ADDRESS][DOMAIN_NAME]"
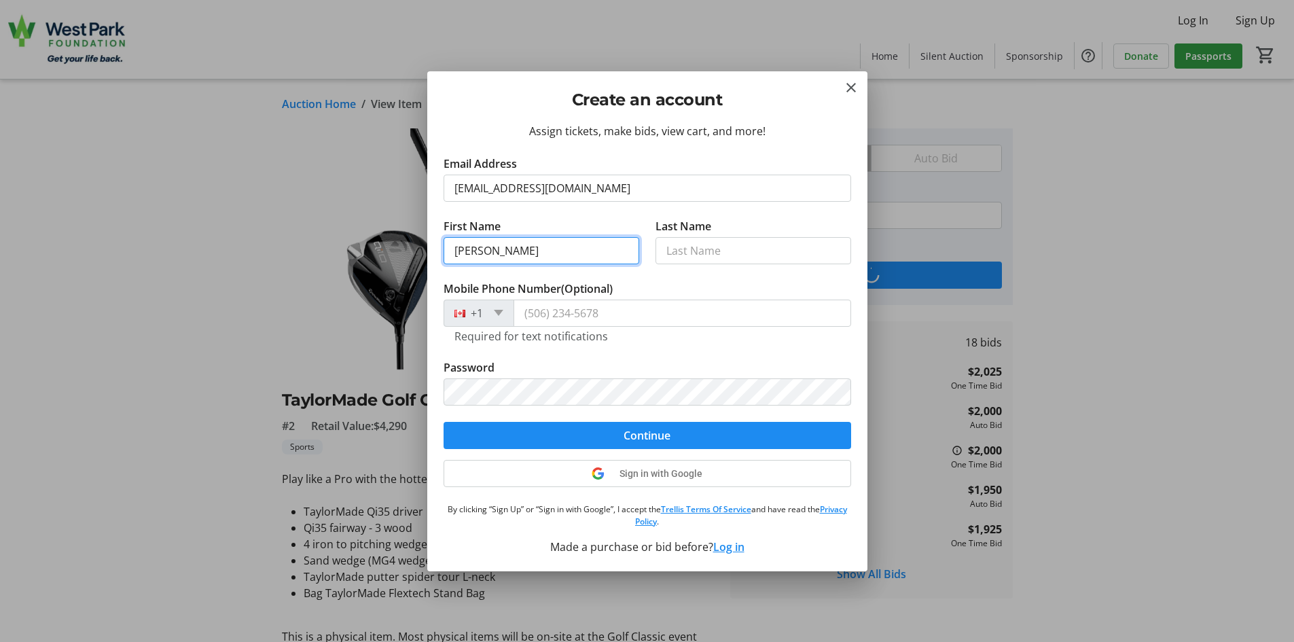
type input "[PERSON_NAME]"
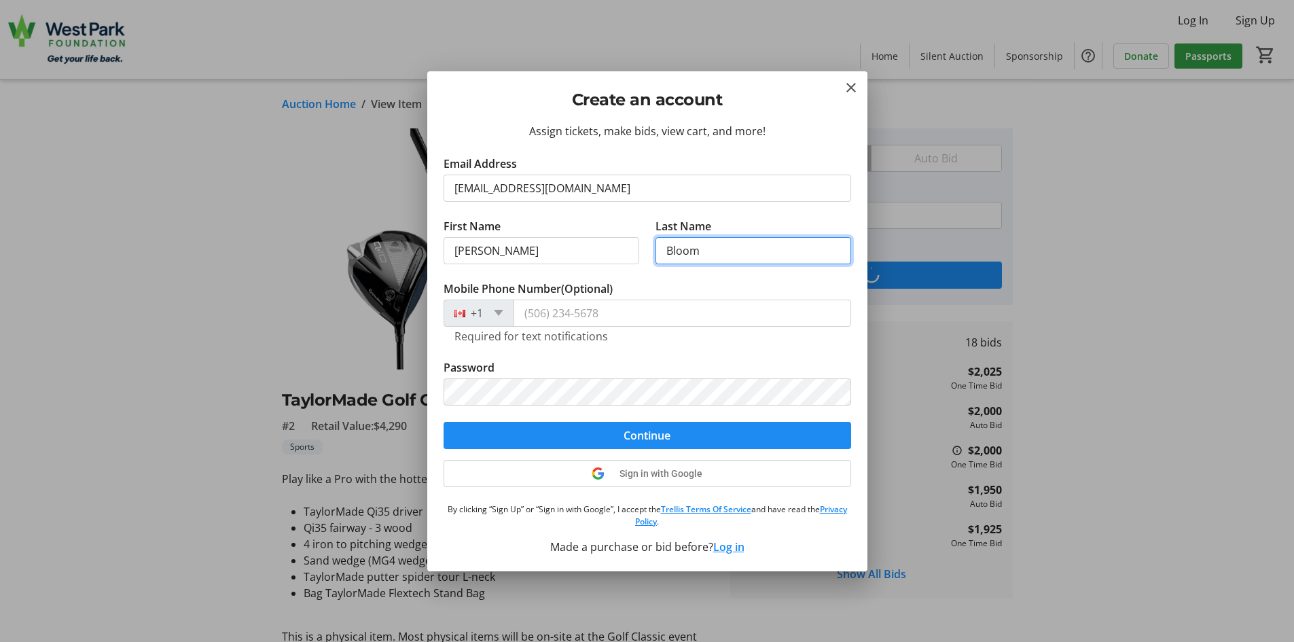
type input "Bloom"
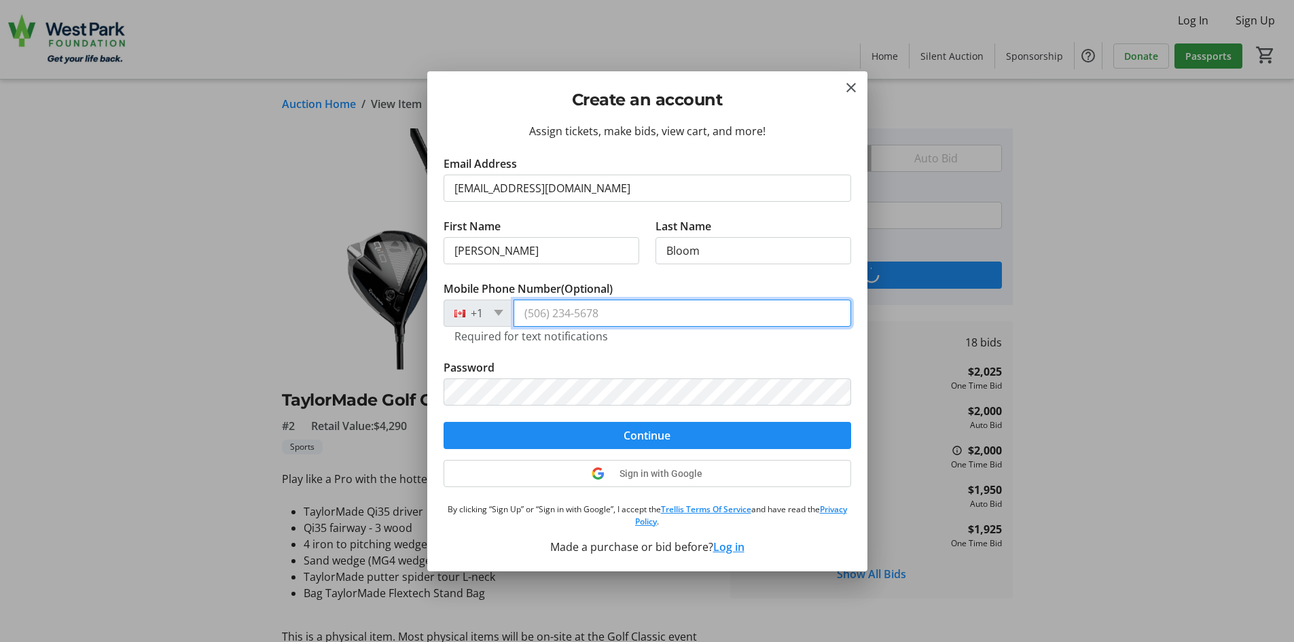
click at [580, 317] on input "Mobile Phone Number (Optional)" at bounding box center [683, 313] width 338 height 27
type input "[PHONE_NUMBER]"
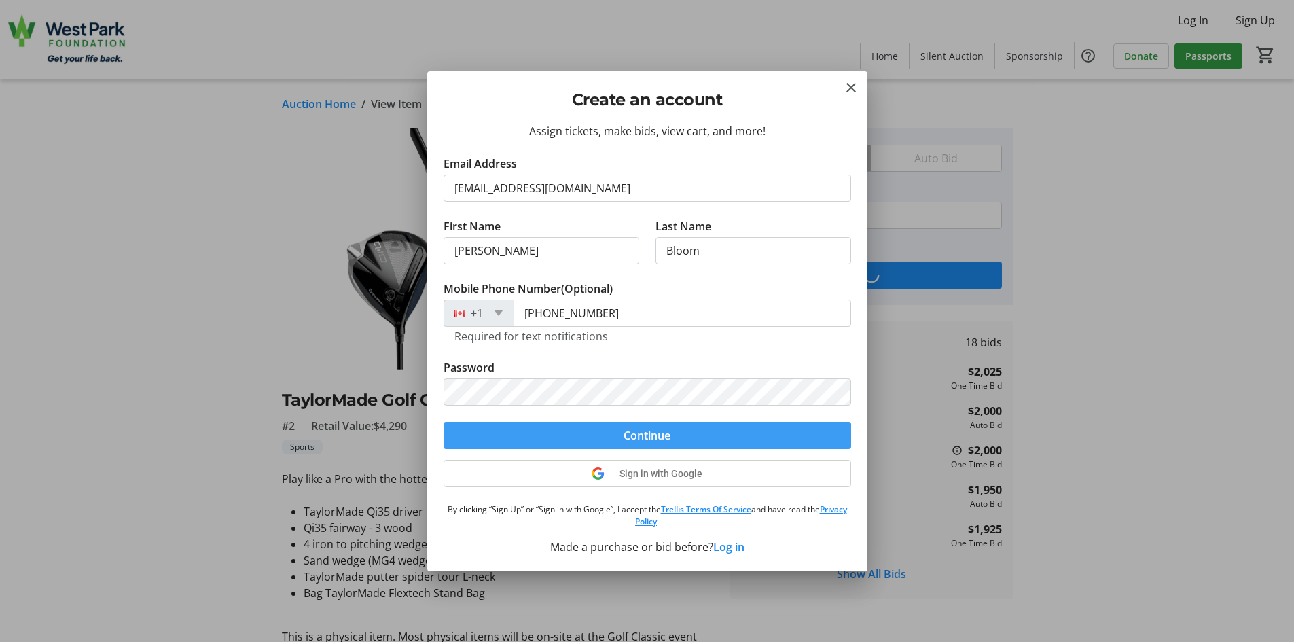
click at [633, 440] on span "Continue" at bounding box center [647, 435] width 47 height 16
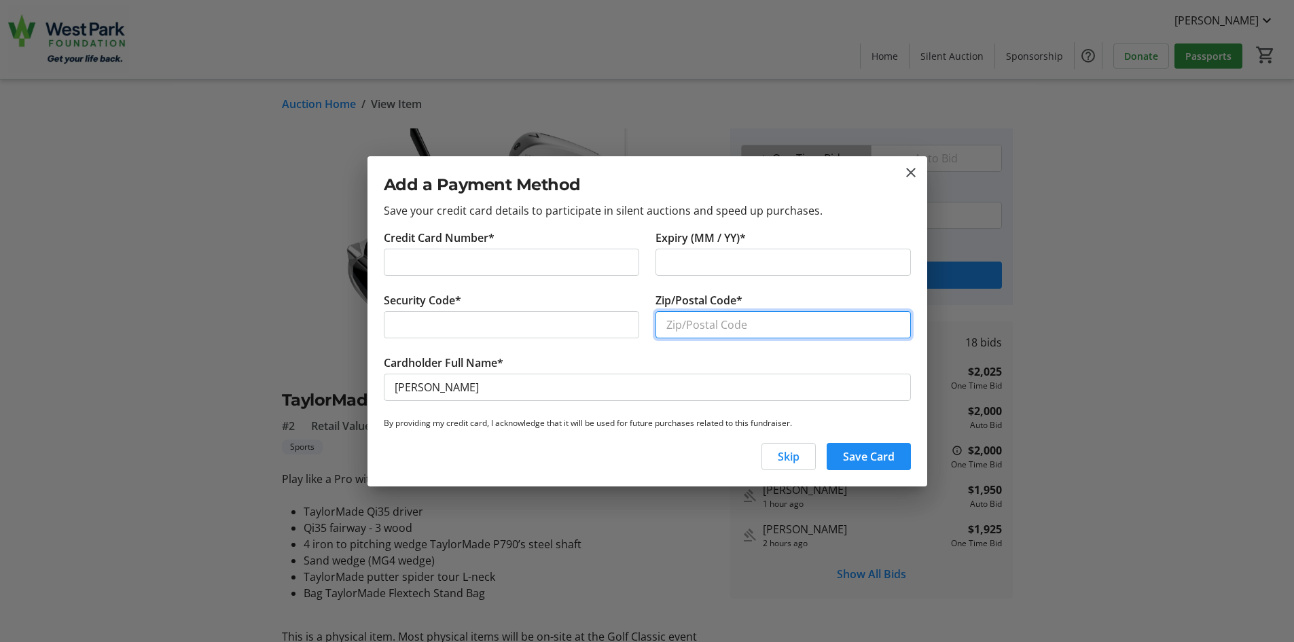
click at [720, 325] on input "Zip/Postal Code*" at bounding box center [783, 324] width 255 height 27
type input "M3A2L9"
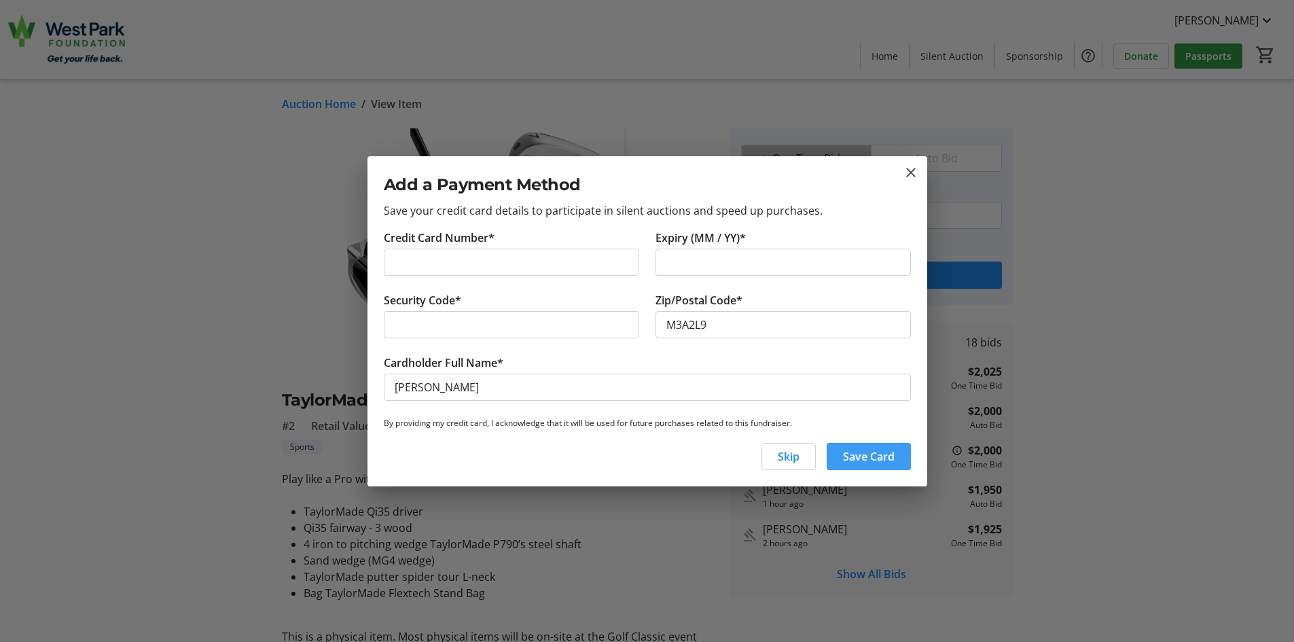
click at [874, 459] on span "Save Card" at bounding box center [869, 456] width 52 height 16
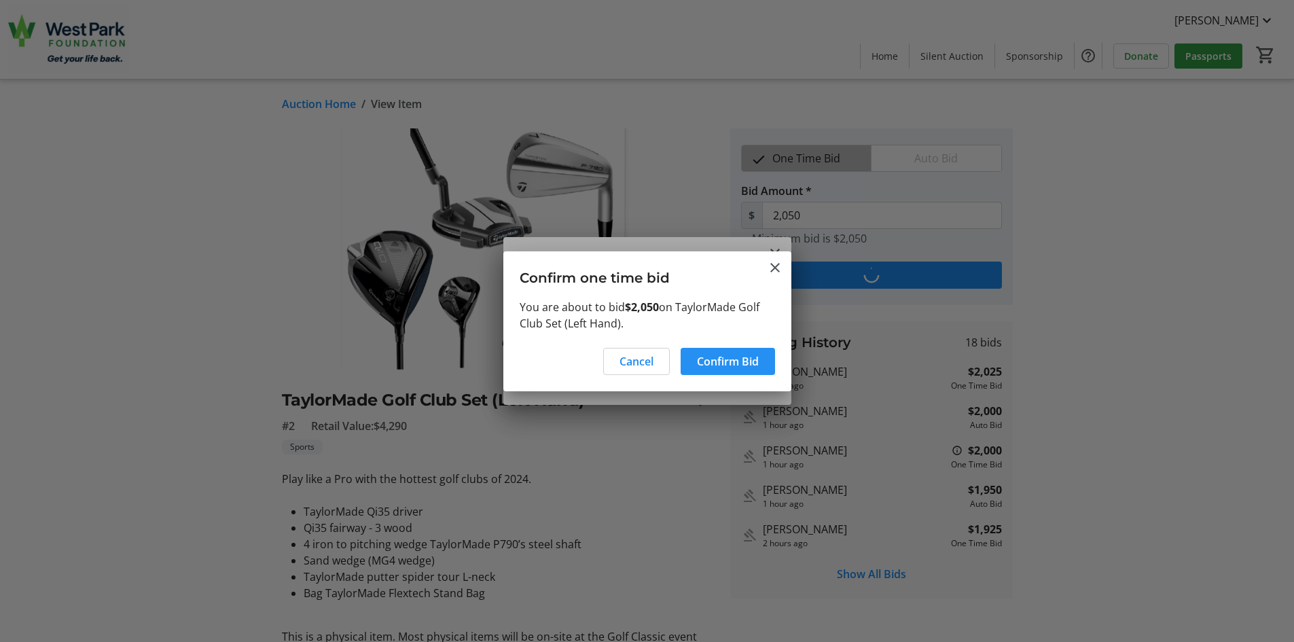
click at [730, 360] on span "Confirm Bid" at bounding box center [728, 361] width 62 height 16
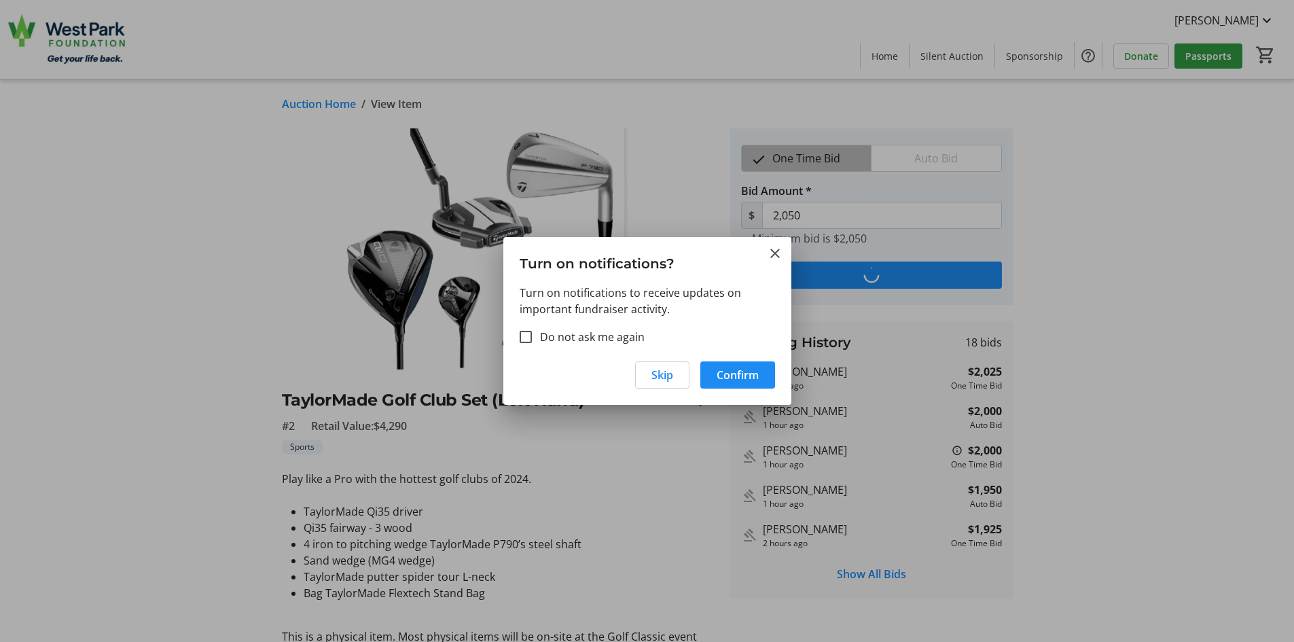
type input "2,075"
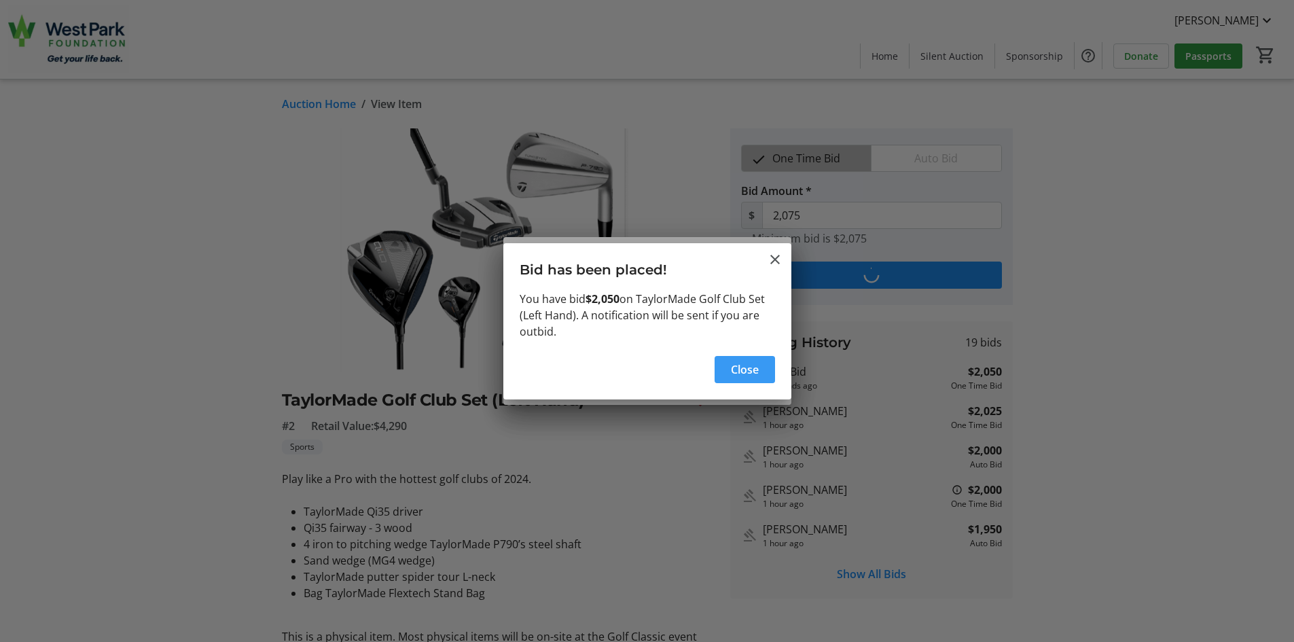
click at [743, 369] on span "Close" at bounding box center [745, 369] width 28 height 16
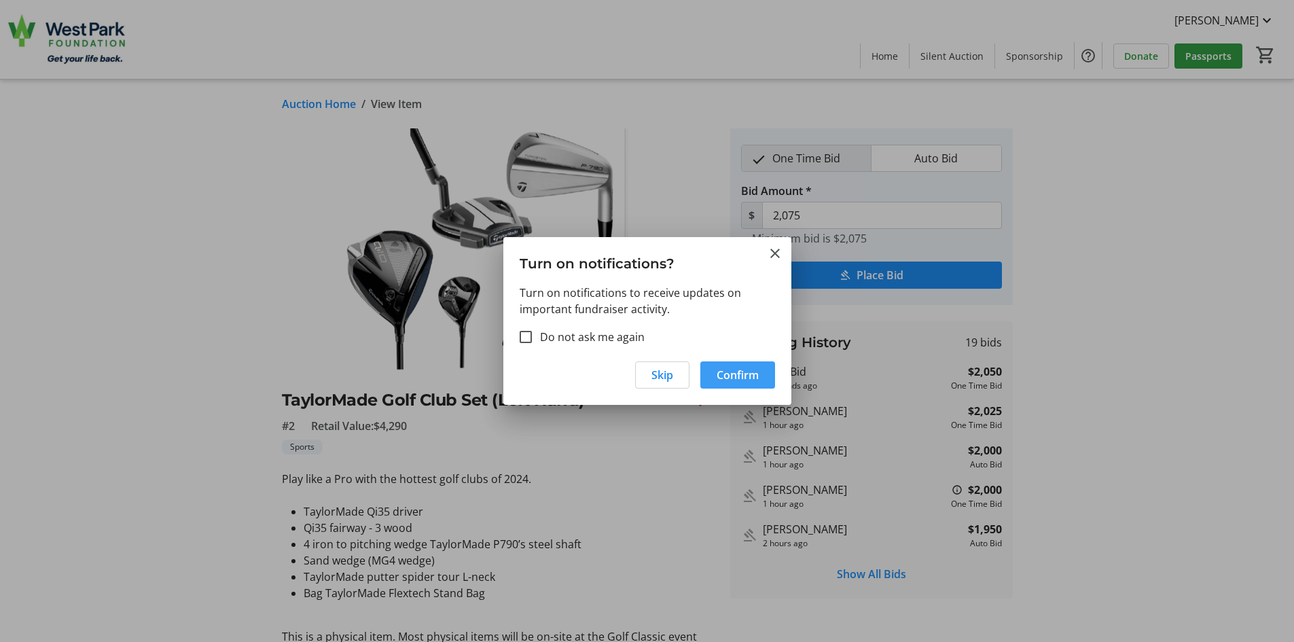
click at [751, 376] on span "Confirm" at bounding box center [738, 375] width 42 height 16
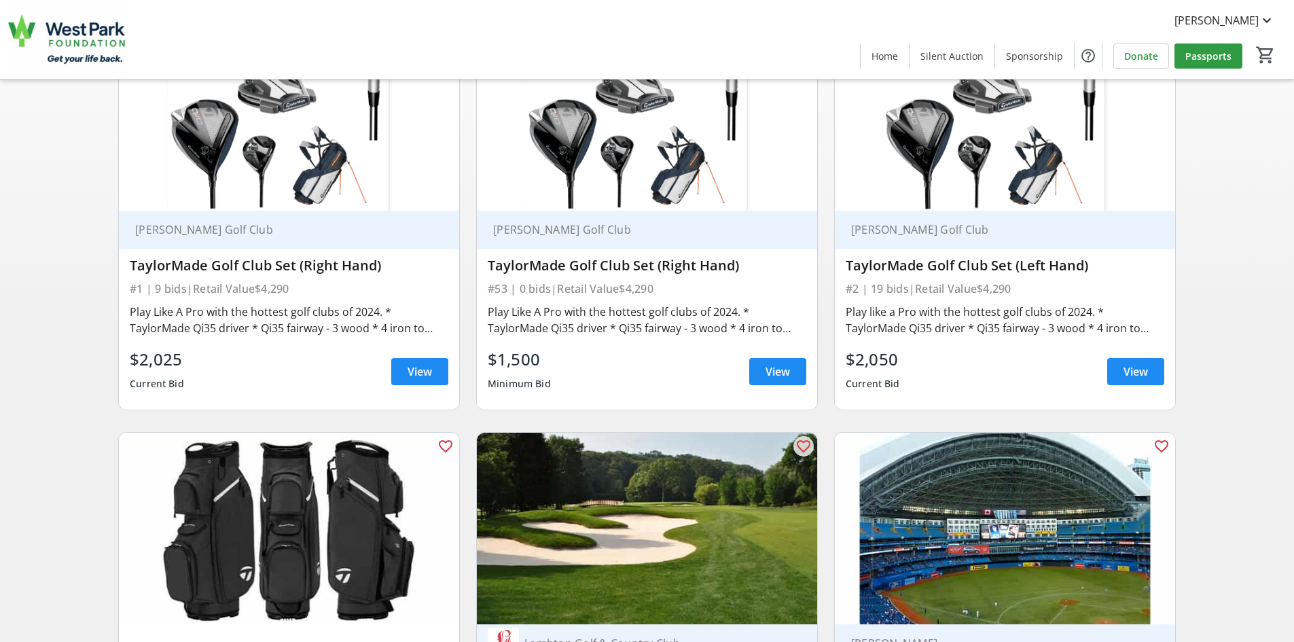
scroll to position [204, 0]
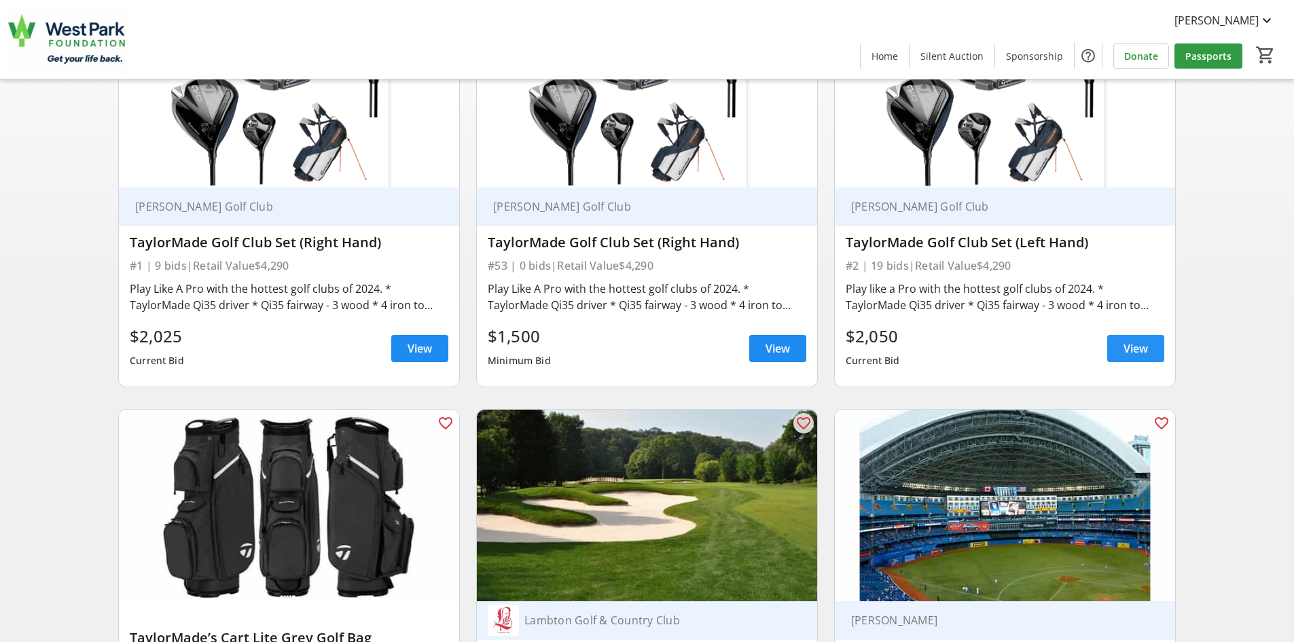
click at [1149, 347] on span at bounding box center [1135, 348] width 57 height 33
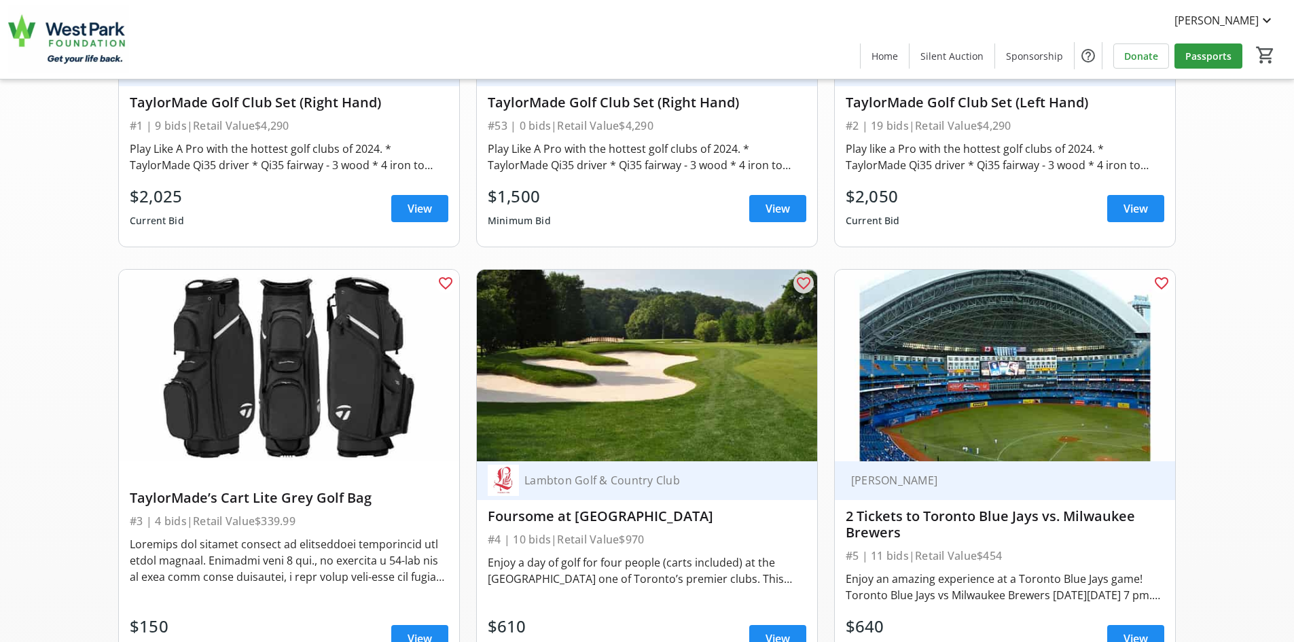
scroll to position [272, 0]
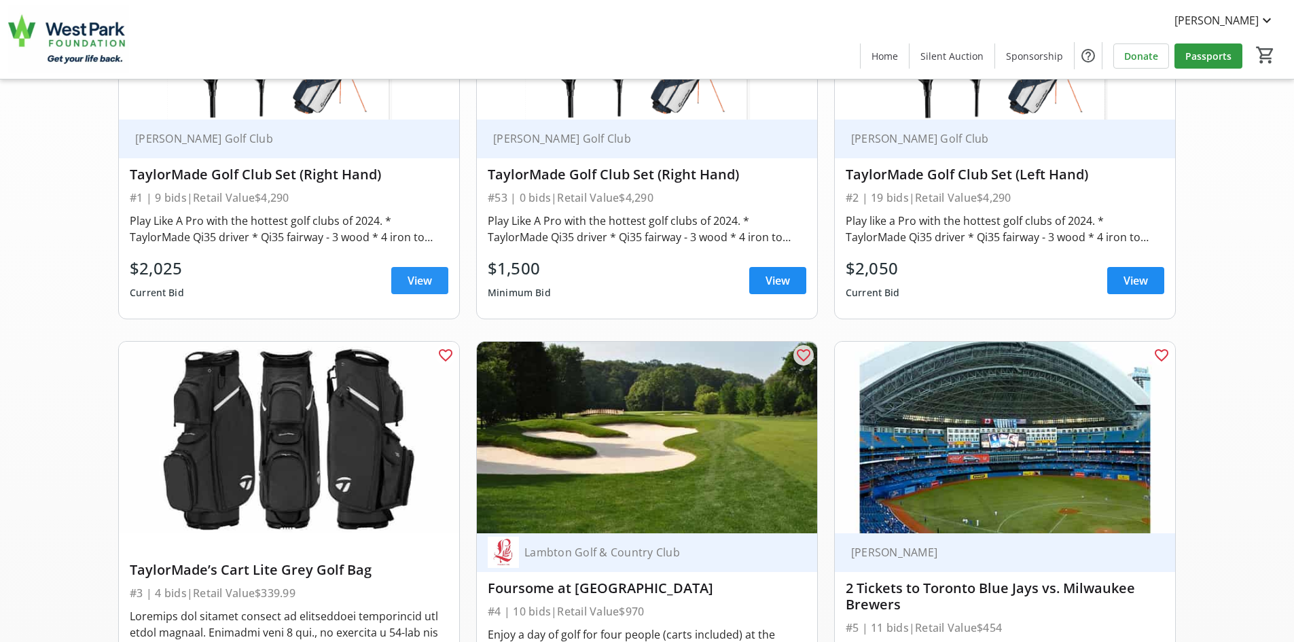
click at [412, 283] on span "View" at bounding box center [420, 280] width 24 height 16
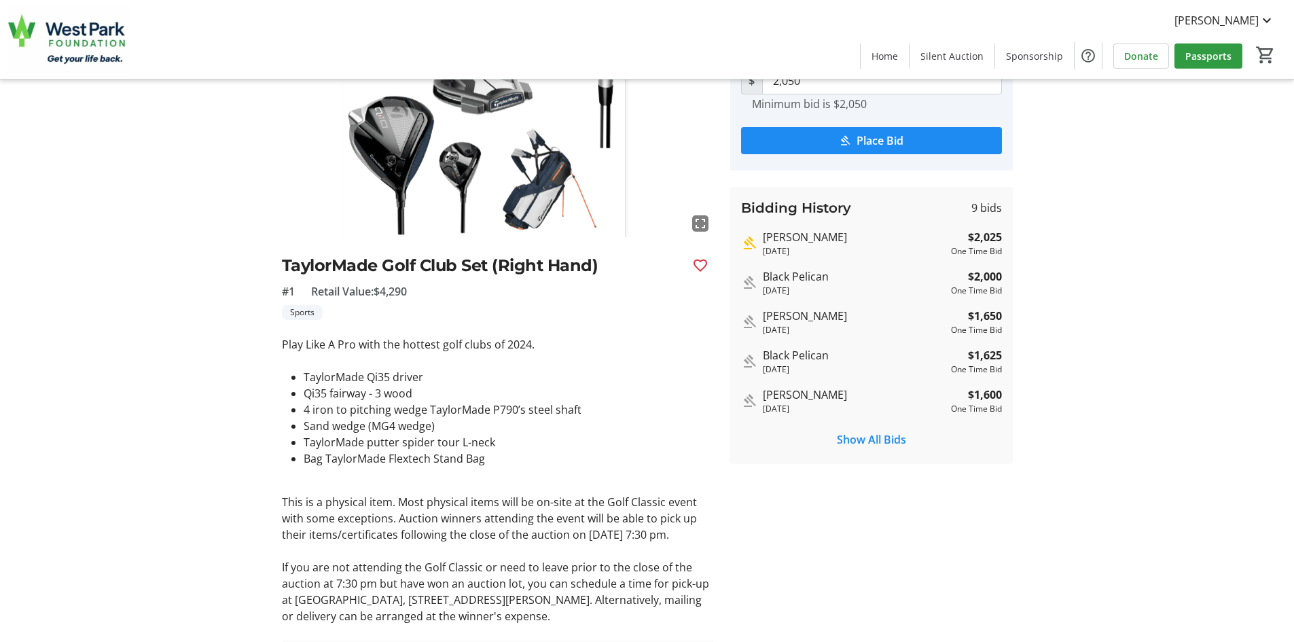
scroll to position [136, 0]
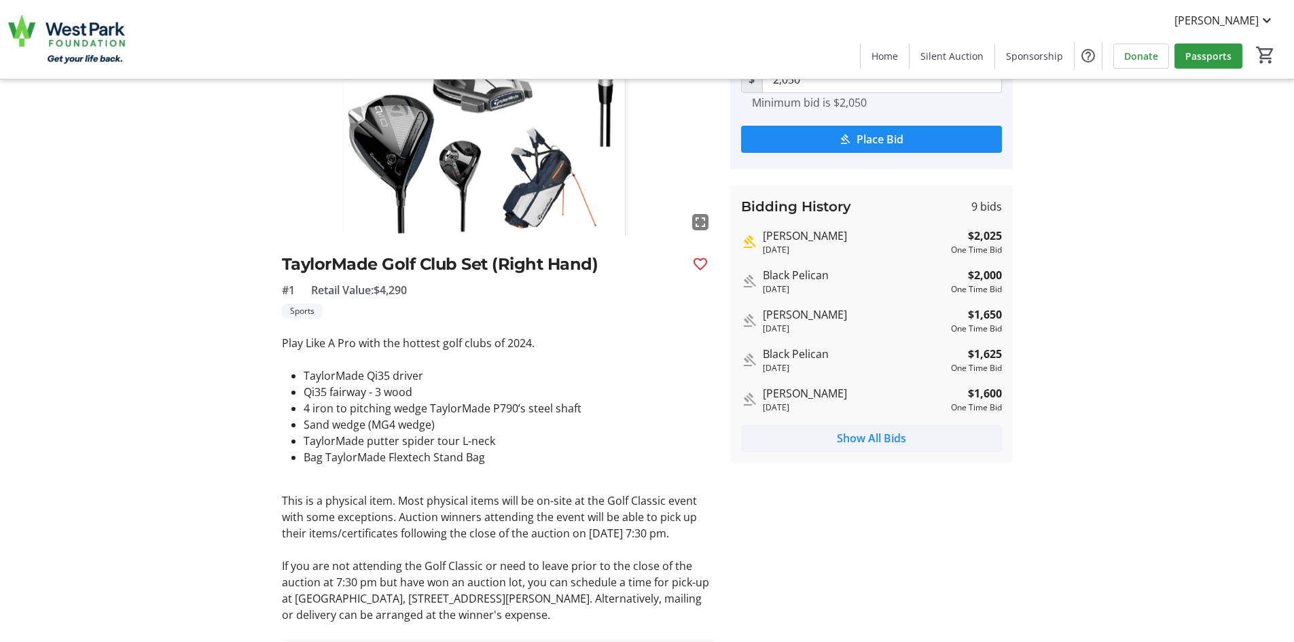
click at [878, 439] on span "Show All Bids" at bounding box center [871, 438] width 69 height 16
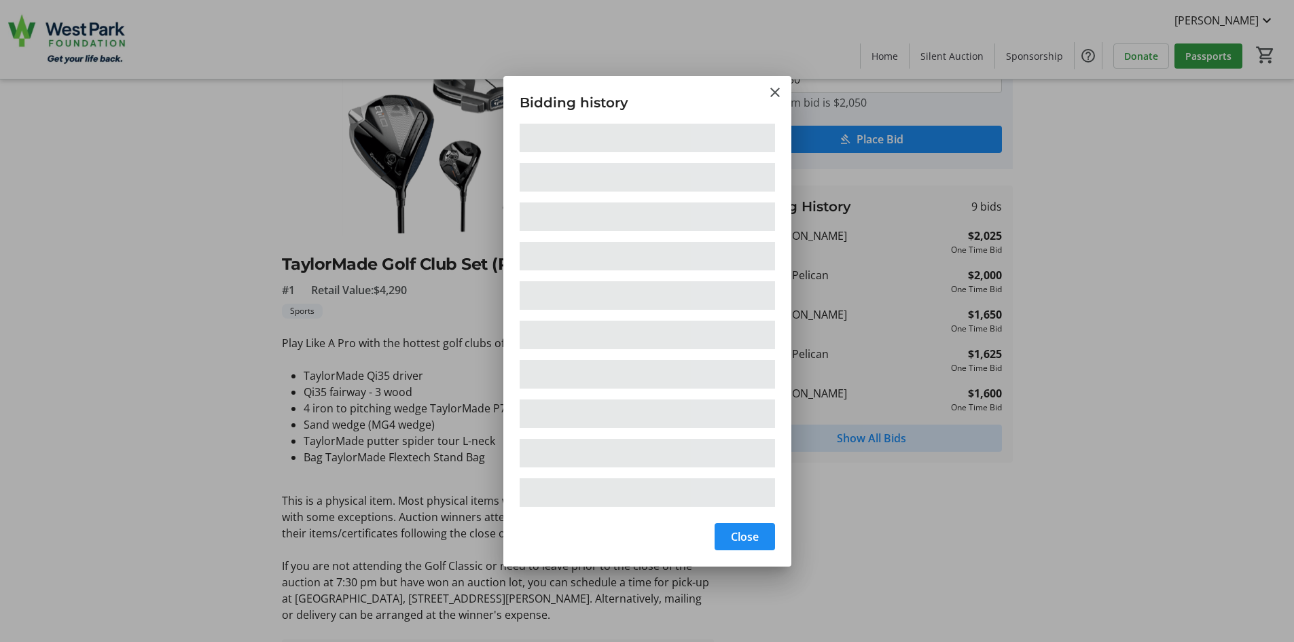
scroll to position [0, 0]
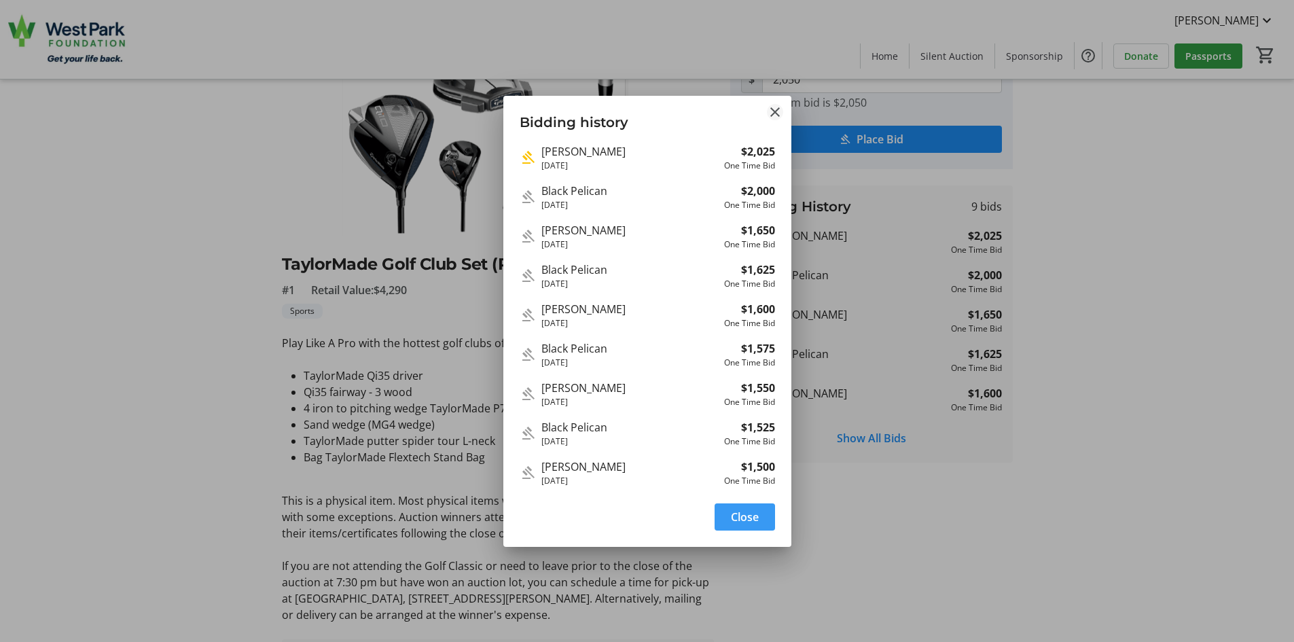
click at [776, 114] on mat-icon "Close" at bounding box center [775, 112] width 16 height 16
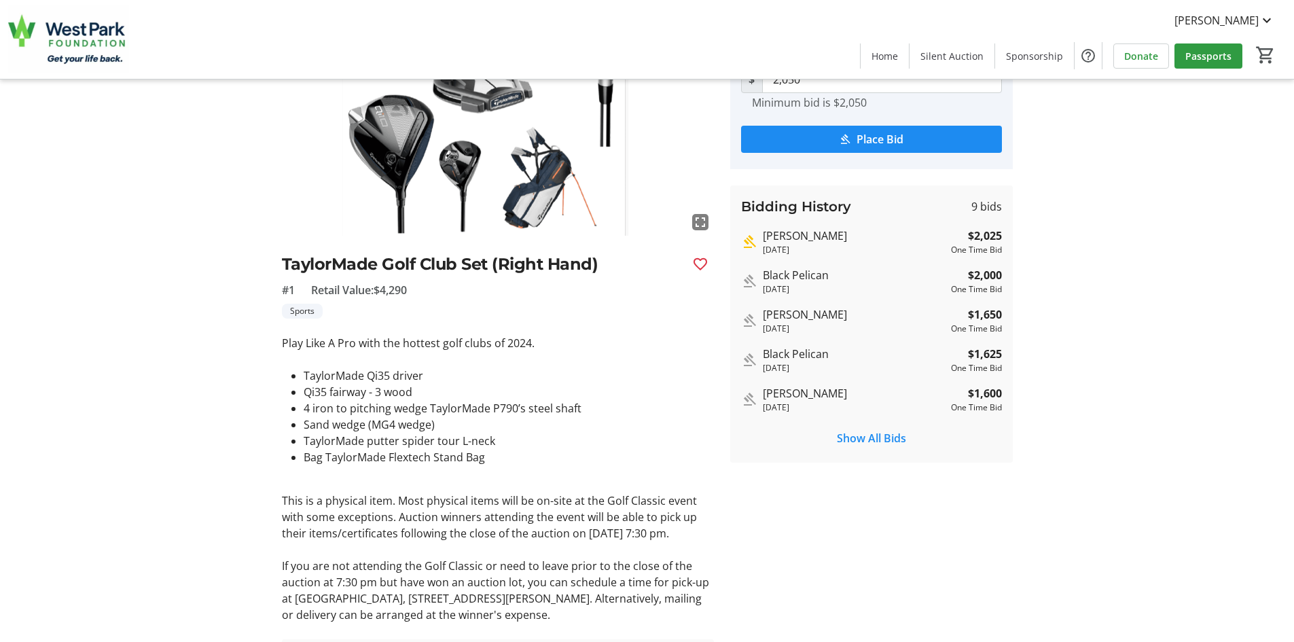
scroll to position [136, 0]
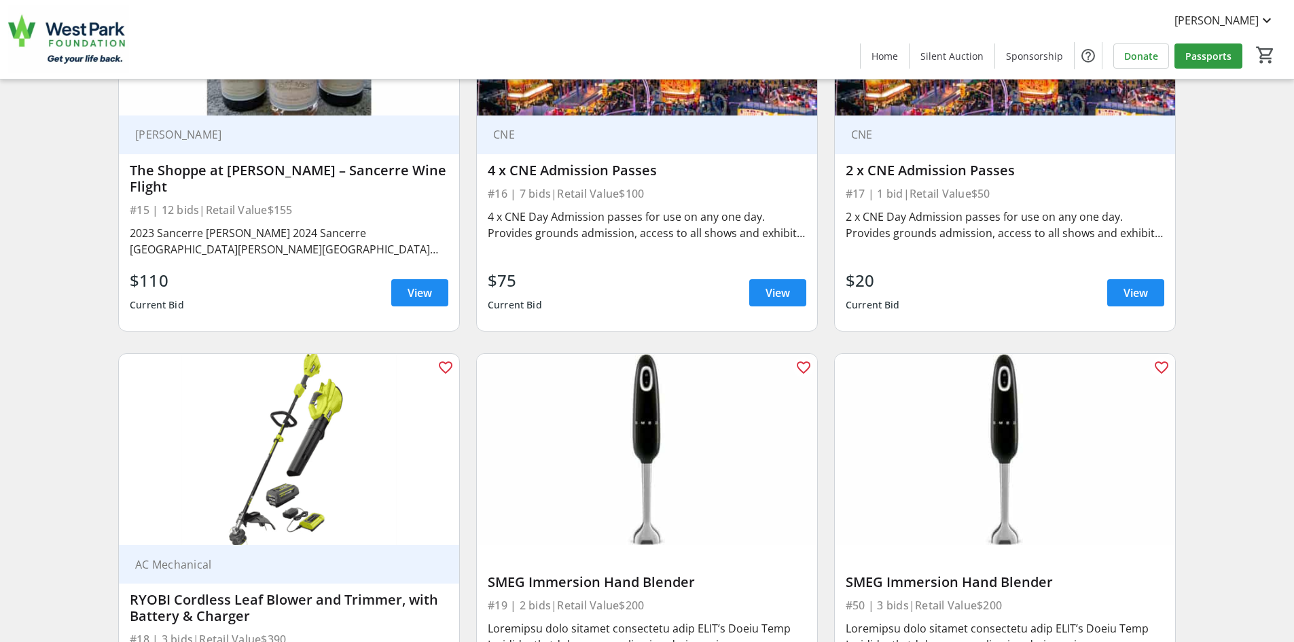
scroll to position [2174, 0]
